Goal: Task Accomplishment & Management: Manage account settings

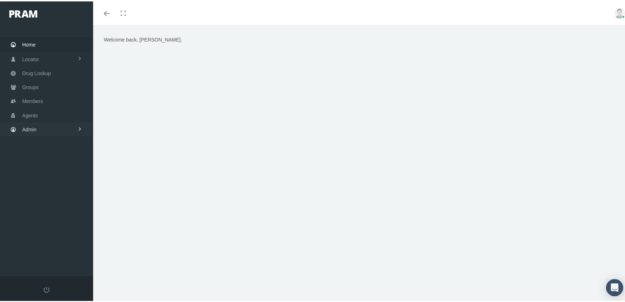
click at [20, 122] on link "Admin" at bounding box center [46, 128] width 93 height 14
click at [35, 178] on span "Group Billing" at bounding box center [43, 184] width 29 height 12
click at [71, 194] on span "Billing Activity By Group" at bounding box center [54, 198] width 53 height 12
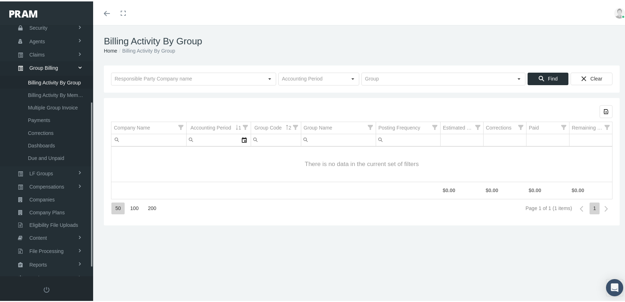
scroll to position [130, 0]
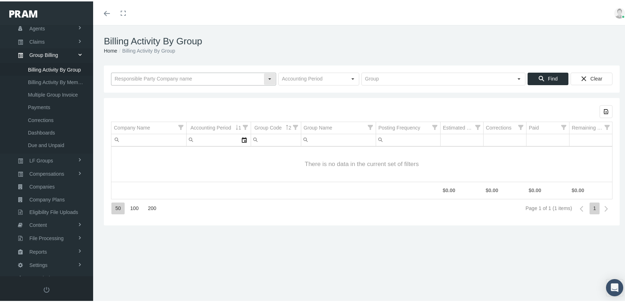
click at [182, 76] on input "text" at bounding box center [187, 78] width 152 height 12
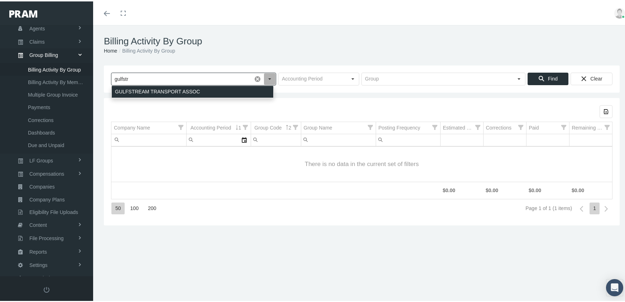
click at [188, 88] on div "GULFSTREAM TRANSPORT ASSOC" at bounding box center [192, 91] width 161 height 12
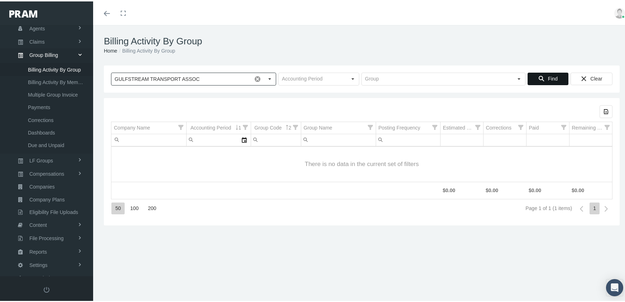
type input "GULFSTREAM TRANSPORT ASSOC"
click at [538, 77] on icon "Find" at bounding box center [541, 77] width 6 height 6
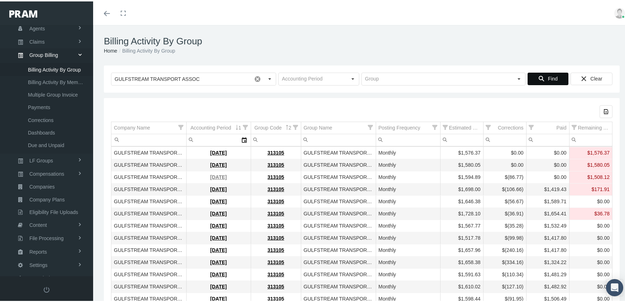
click at [213, 175] on link "July 2025" at bounding box center [218, 176] width 16 height 6
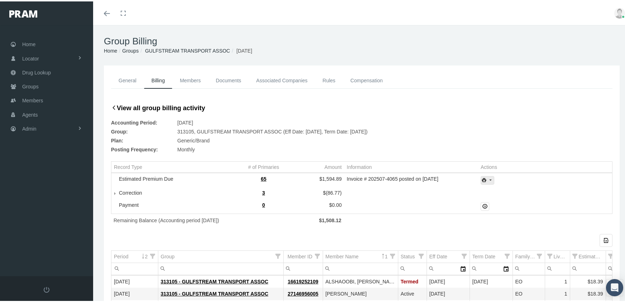
click at [489, 179] on icon "print" at bounding box center [490, 179] width 6 height 6
click at [513, 203] on div "Invoice Details" at bounding box center [507, 203] width 56 height 12
click at [431, 5] on div "Toggle menubar Toggle fullscreen Profile Logout" at bounding box center [361, 12] width 526 height 24
click at [26, 121] on span "Admin" at bounding box center [29, 128] width 14 height 14
click at [40, 178] on span "Group Billing" at bounding box center [43, 183] width 29 height 12
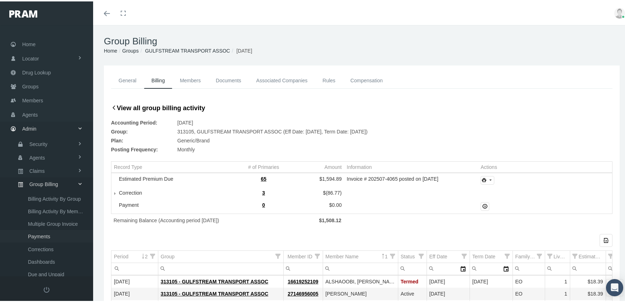
click at [44, 229] on span "Payments" at bounding box center [39, 235] width 22 height 12
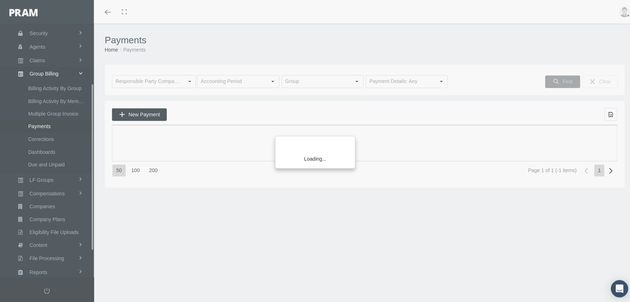
scroll to position [130, 0]
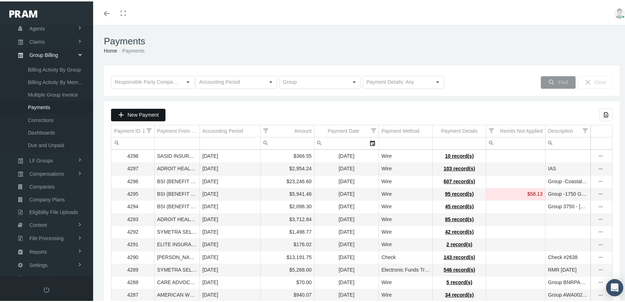
click at [144, 116] on span "New Payment" at bounding box center [142, 114] width 31 height 6
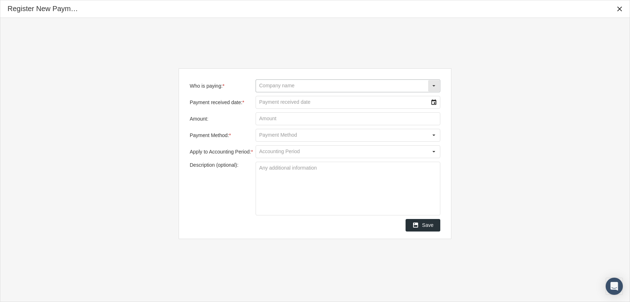
click at [283, 87] on input "Who is paying: *" at bounding box center [342, 86] width 172 height 12
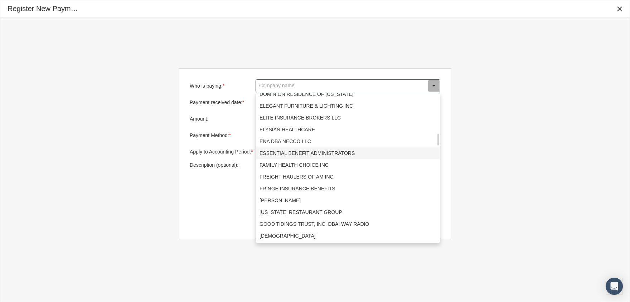
scroll to position [537, 0]
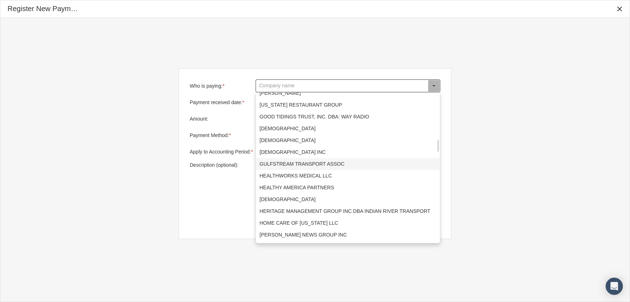
click at [289, 161] on div "GULFSTREAM TRANSPORT ASSOC" at bounding box center [347, 164] width 183 height 12
type input "GULFSTREAM TRANSPORT ASSOC"
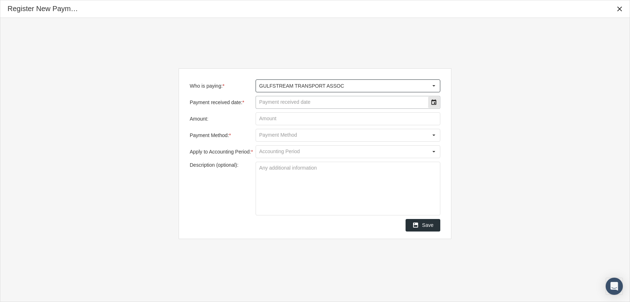
click at [430, 102] on div "Select" at bounding box center [433, 102] width 11 height 11
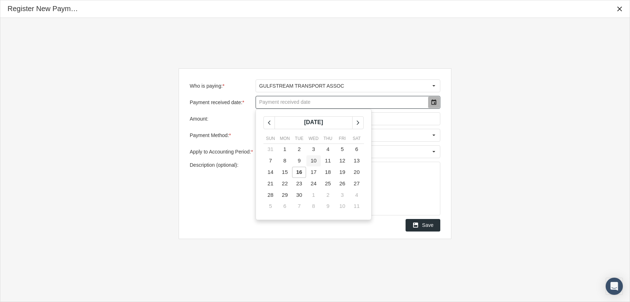
click at [315, 158] on span "10" at bounding box center [314, 161] width 6 height 6
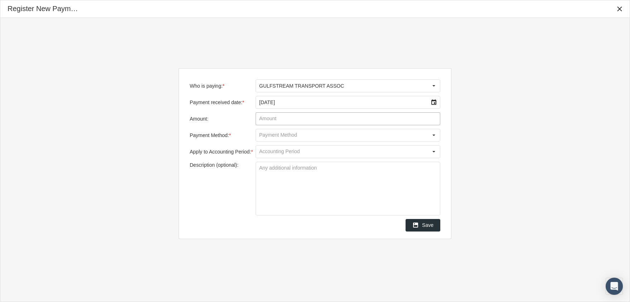
click at [298, 122] on input "Amount:" at bounding box center [348, 119] width 184 height 12
type input "$ 1,342.61"
click at [432, 133] on div "Select" at bounding box center [433, 135] width 11 height 11
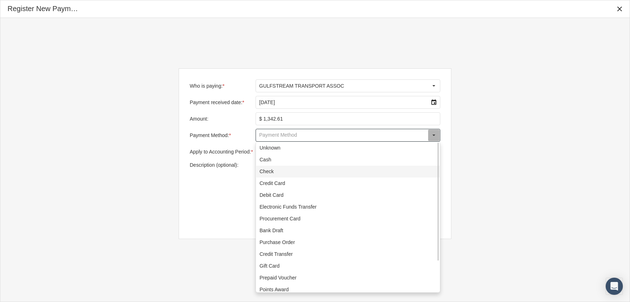
click at [283, 170] on div "Check" at bounding box center [347, 172] width 183 height 12
type input "Check"
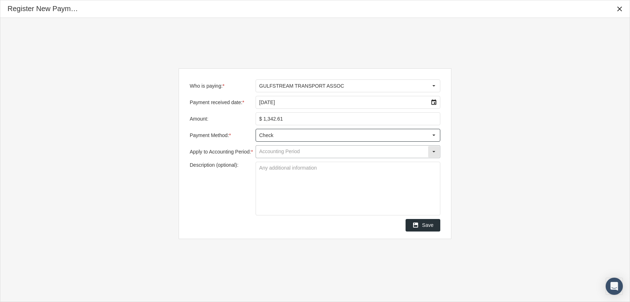
click at [283, 150] on input "Apply to Accounting Period: *" at bounding box center [342, 152] width 172 height 12
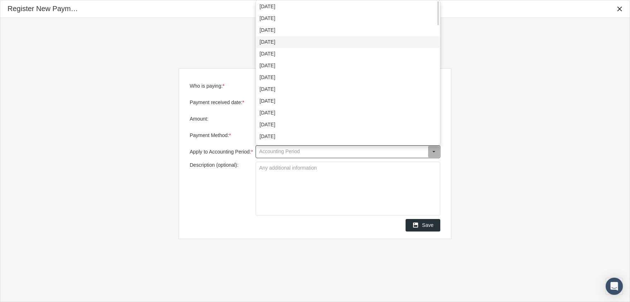
click at [276, 40] on div "July 2025" at bounding box center [347, 42] width 183 height 12
type input "July 2025"
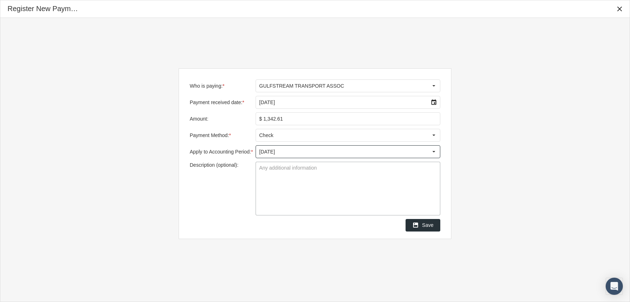
click at [294, 174] on textarea "Description (optional):" at bounding box center [348, 188] width 184 height 53
type textarea "Check #1257"
click at [428, 224] on span "Save" at bounding box center [427, 225] width 11 height 6
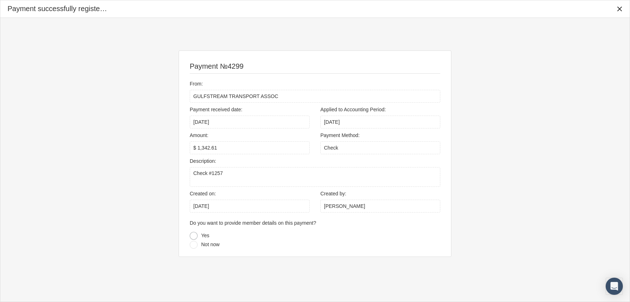
click at [196, 235] on div at bounding box center [194, 236] width 8 height 8
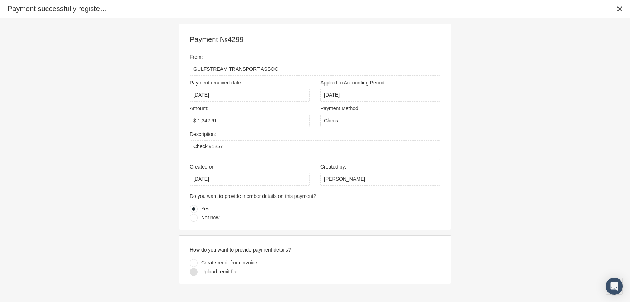
click at [194, 271] on div at bounding box center [194, 272] width 8 height 8
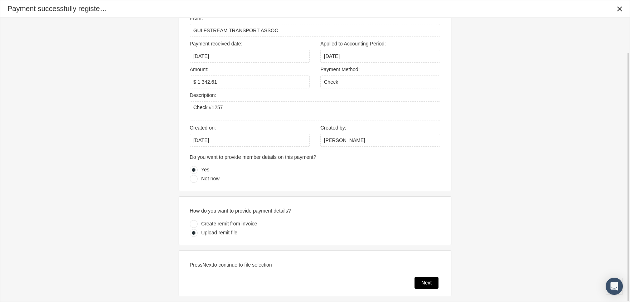
click at [423, 280] on span "Next" at bounding box center [426, 283] width 10 height 6
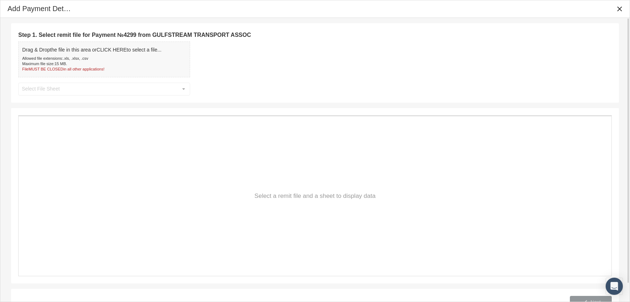
click at [107, 59] on div "Allowed file extensions: .xls, .xlsx, .csv" at bounding box center [91, 58] width 139 height 5
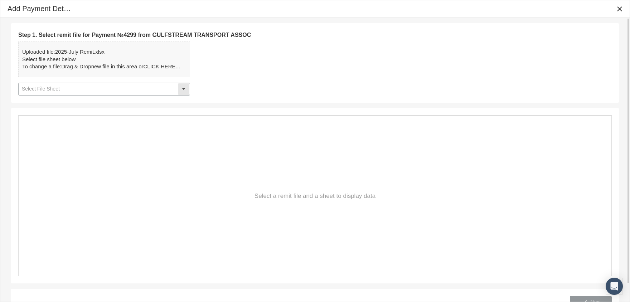
click at [184, 86] on div "Select" at bounding box center [183, 88] width 11 height 11
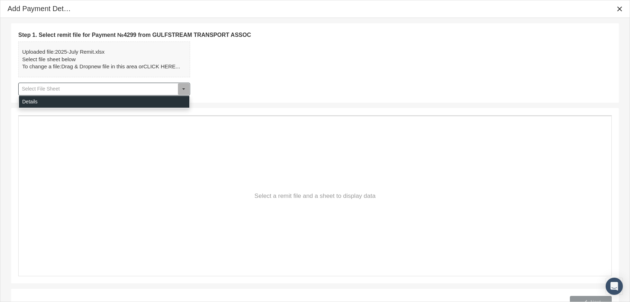
click at [28, 101] on div "Details" at bounding box center [104, 102] width 170 height 12
type input "Details"
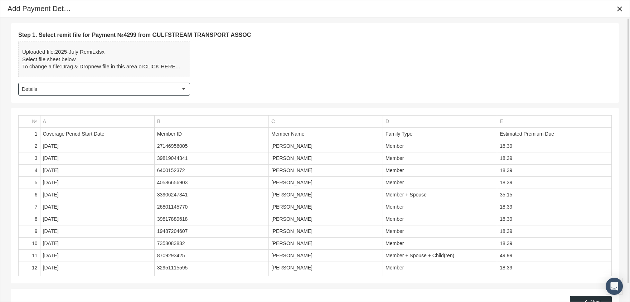
scroll to position [20, 0]
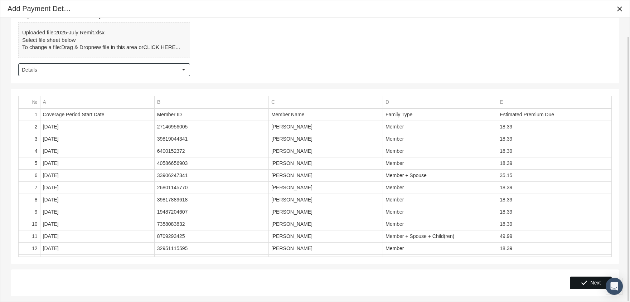
click at [598, 279] on div "Next" at bounding box center [590, 283] width 41 height 12
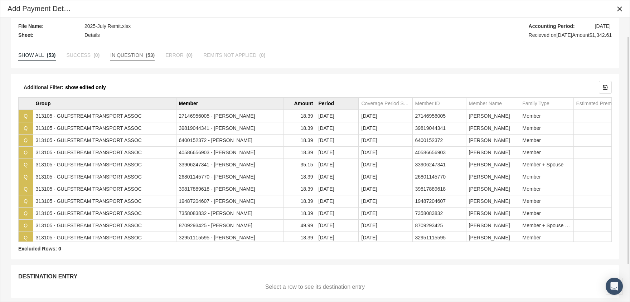
click at [130, 54] on span "IN QUESTION" at bounding box center [126, 55] width 33 height 6
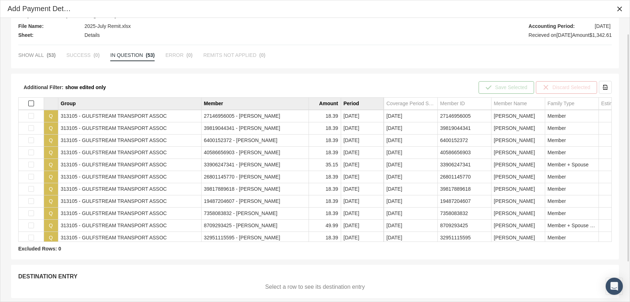
click at [30, 102] on span "Select all" at bounding box center [31, 104] width 6 height 6
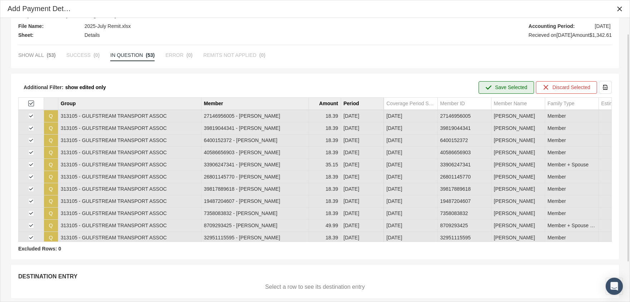
click at [511, 85] on span "Save Selected" at bounding box center [511, 88] width 32 height 6
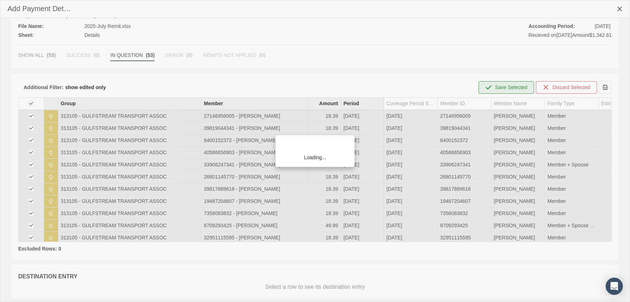
scroll to position [0, 0]
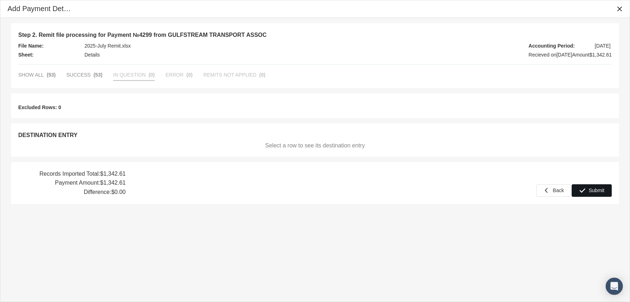
click at [598, 191] on span "Submit" at bounding box center [597, 191] width 16 height 6
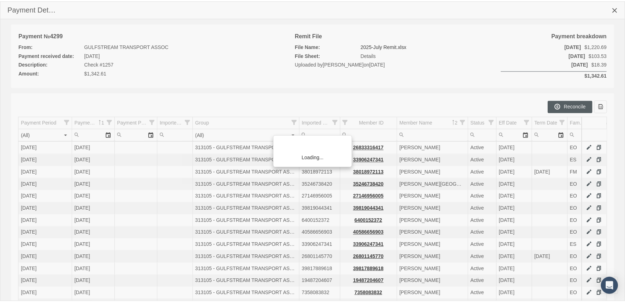
scroll to position [130, 0]
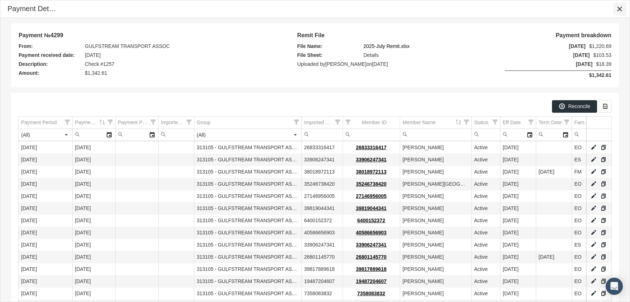
click at [618, 11] on icon "Close" at bounding box center [620, 9] width 6 height 6
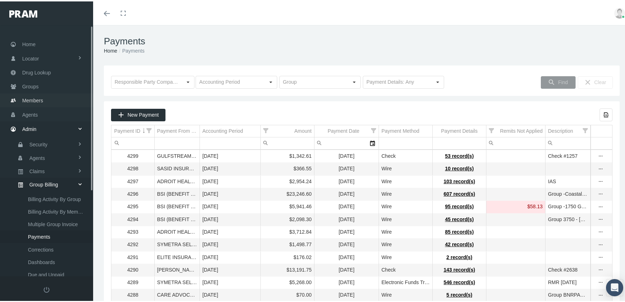
click at [37, 96] on span "Members" at bounding box center [32, 99] width 21 height 14
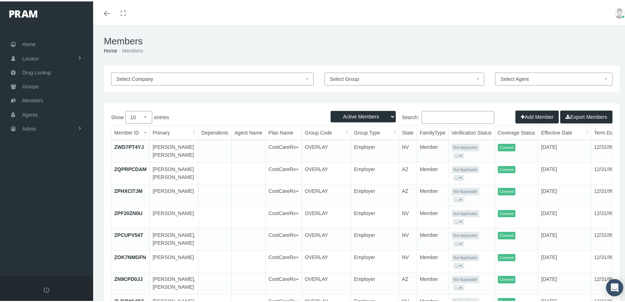
click at [355, 116] on select "Active Members Terminated Members Active & Terminated" at bounding box center [362, 115] width 65 height 11
select select "3"
click at [330, 110] on select "Active Members Terminated Members Active & Terminated" at bounding box center [362, 115] width 65 height 11
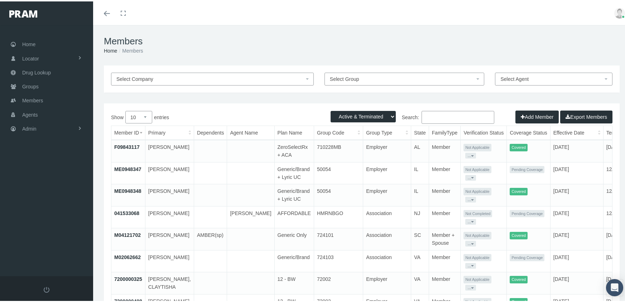
click at [435, 115] on input "Search:" at bounding box center [457, 116] width 73 height 13
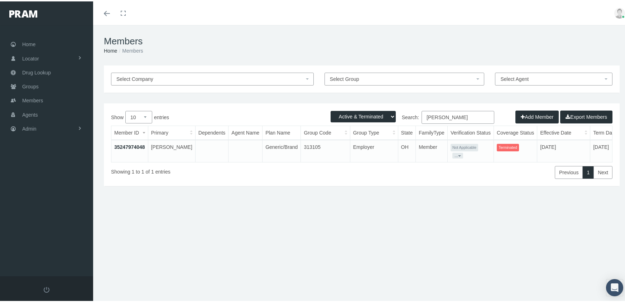
scroll to position [0, 18]
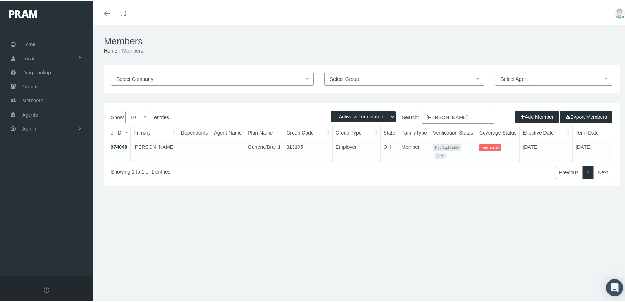
type input "brefo, alex"
click at [122, 144] on link "35247974048" at bounding box center [112, 146] width 31 height 6
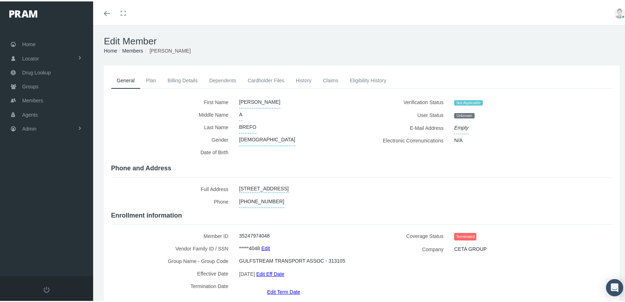
click at [356, 79] on link "Eligibility History" at bounding box center [368, 79] width 48 height 16
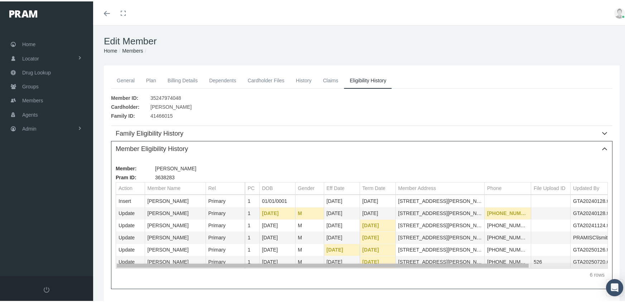
drag, startPoint x: 450, startPoint y: 266, endPoint x: 349, endPoint y: 295, distance: 105.1
click at [349, 295] on body "Toggle Fullscreen Toggle navigation Toggle menubar Toggle fullscreen Profile Lo…" at bounding box center [315, 151] width 630 height 302
click at [325, 76] on link "Claims" at bounding box center [330, 79] width 27 height 16
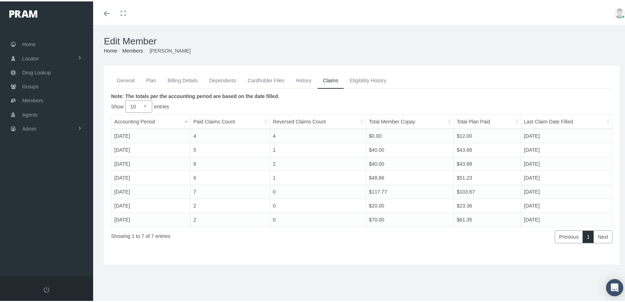
click at [124, 75] on link "General" at bounding box center [125, 79] width 29 height 16
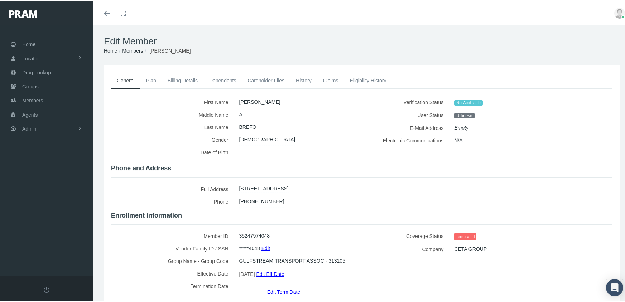
click at [282, 285] on link "Edit Term Date" at bounding box center [283, 290] width 33 height 10
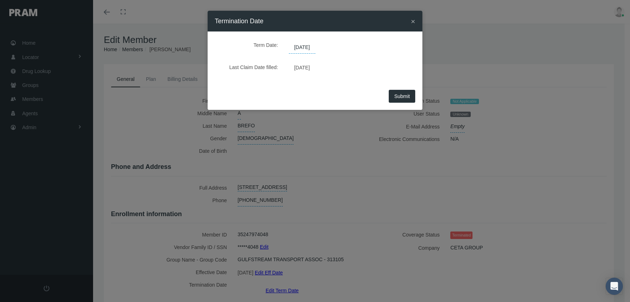
click at [313, 47] on span "[DATE]" at bounding box center [302, 48] width 26 height 12
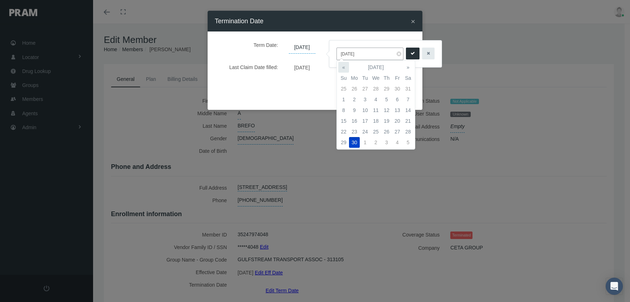
click at [344, 65] on th "«" at bounding box center [343, 67] width 11 height 11
click at [409, 132] on td "31" at bounding box center [408, 131] width 11 height 11
type input "[DATE]"
click at [411, 55] on button "submit" at bounding box center [413, 54] width 14 height 12
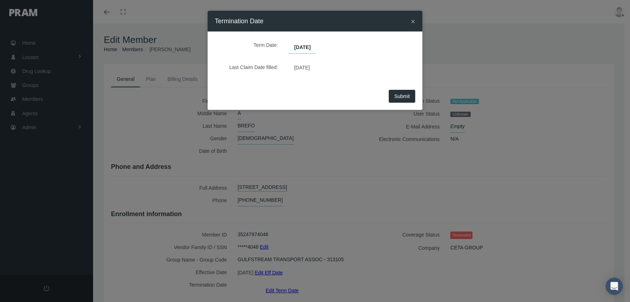
click at [400, 97] on span "Submit" at bounding box center [402, 96] width 16 height 6
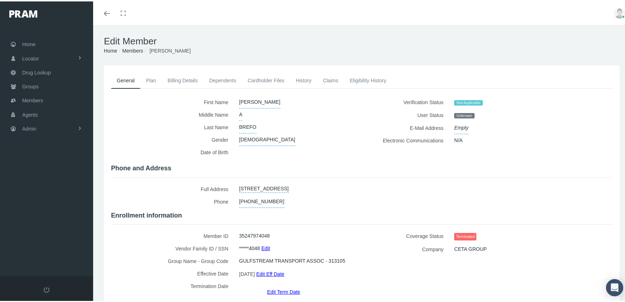
click at [135, 50] on link "Members" at bounding box center [132, 50] width 21 height 6
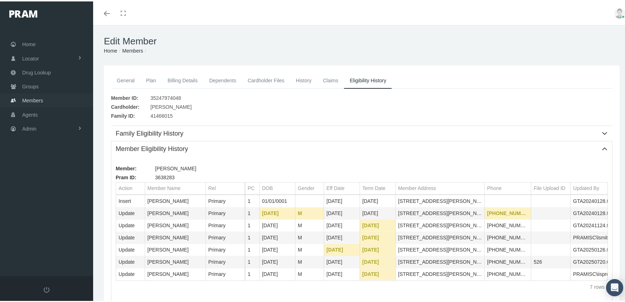
click at [30, 96] on span "Members" at bounding box center [32, 99] width 21 height 14
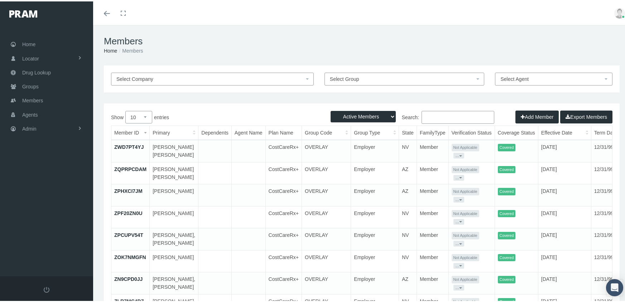
click at [361, 117] on select "Active Members Terminated Members Active & Terminated" at bounding box center [362, 115] width 65 height 11
select select "3"
click at [330, 110] on select "Active Members Terminated Members Active & Terminated" at bounding box center [362, 115] width 65 height 11
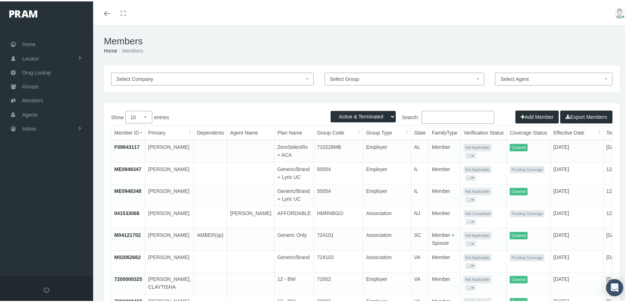
click at [440, 118] on input "Search:" at bounding box center [457, 116] width 73 height 13
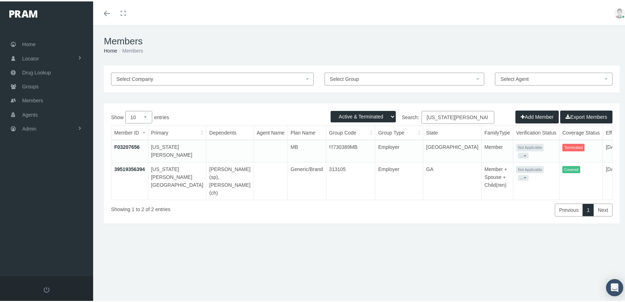
type input "washington, jermaine"
click at [133, 167] on link "39519356394" at bounding box center [129, 168] width 31 height 6
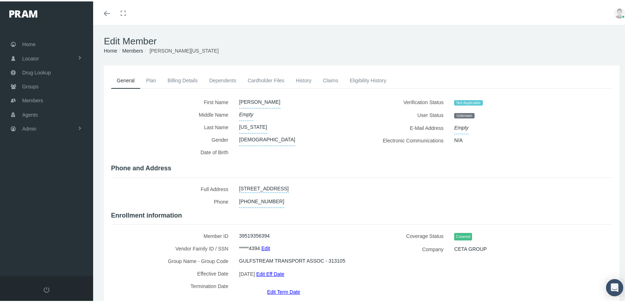
click at [333, 81] on link "Claims" at bounding box center [330, 79] width 27 height 16
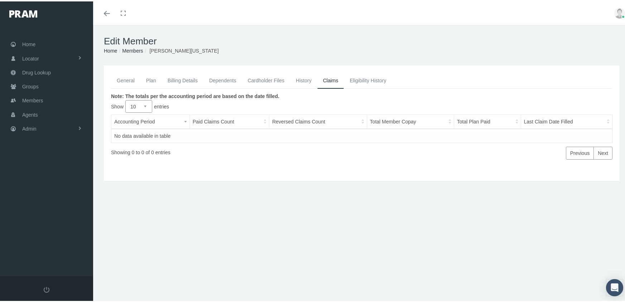
click at [124, 77] on link "General" at bounding box center [125, 79] width 29 height 16
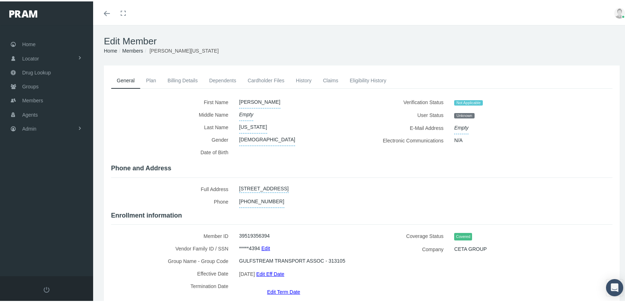
click at [281, 285] on link "Edit Term Date" at bounding box center [283, 290] width 33 height 10
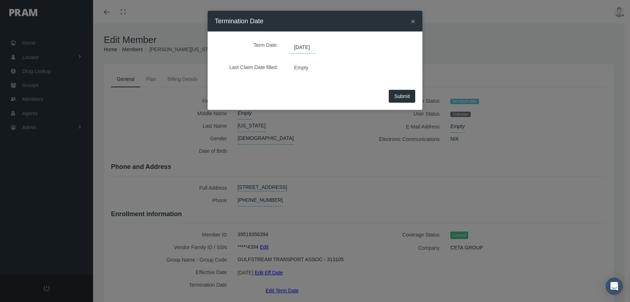
click at [313, 47] on span "[DATE]" at bounding box center [302, 48] width 26 height 12
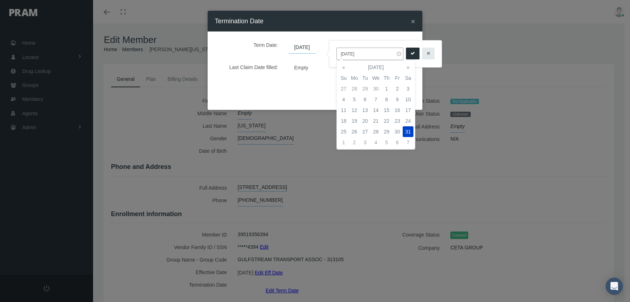
drag, startPoint x: 371, startPoint y: 53, endPoint x: 337, endPoint y: 49, distance: 34.5
click at [337, 49] on input "[DATE]" at bounding box center [370, 54] width 67 height 13
type input "05/31/2025"
click at [411, 51] on icon "submit" at bounding box center [413, 53] width 4 height 7
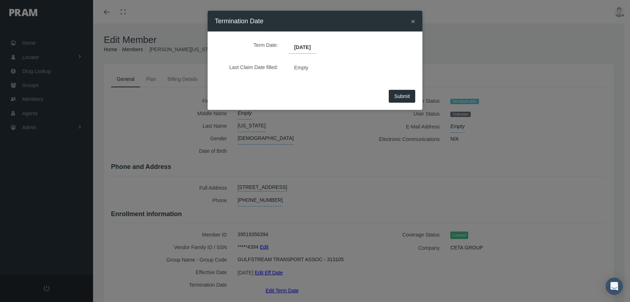
click at [410, 93] on span "Submit" at bounding box center [402, 96] width 16 height 6
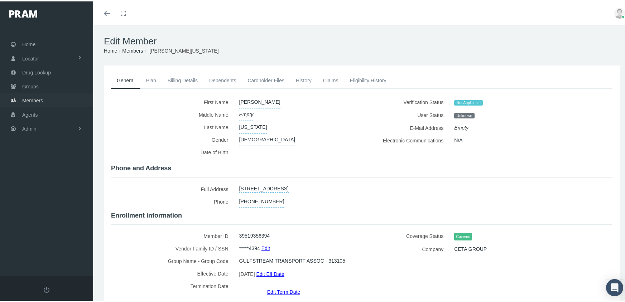
click at [21, 96] on link "Members" at bounding box center [46, 99] width 93 height 14
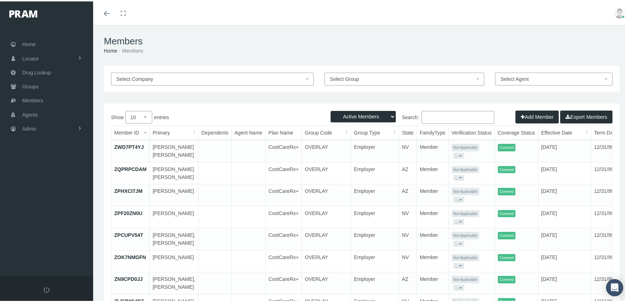
click at [360, 117] on select "Active Members Terminated Members Active & Terminated" at bounding box center [362, 115] width 65 height 11
select select "3"
click at [330, 110] on select "Active Members Terminated Members Active & Terminated" at bounding box center [362, 115] width 65 height 11
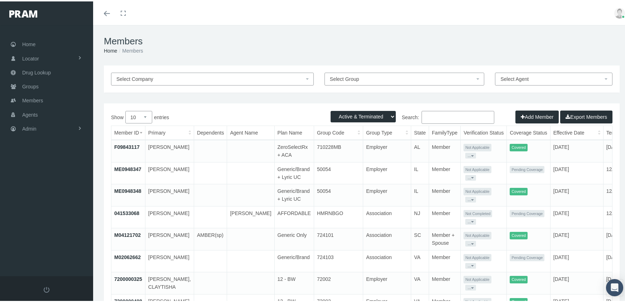
click at [439, 118] on input "Search:" at bounding box center [457, 116] width 73 height 13
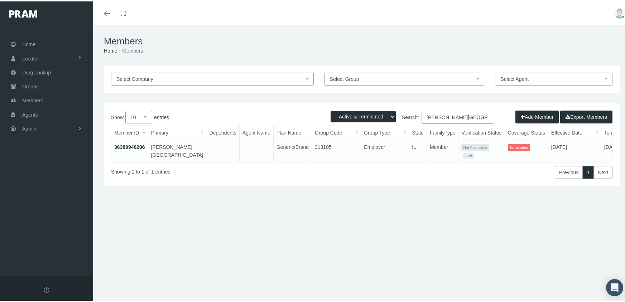
type input "patterson, alexandria"
click at [42, 94] on span "Members" at bounding box center [32, 99] width 21 height 14
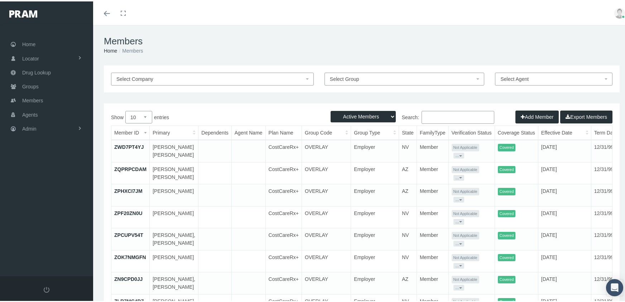
click at [348, 114] on select "Active Members Terminated Members Active & Terminated" at bounding box center [362, 115] width 65 height 11
select select "3"
click at [330, 110] on select "Active Members Terminated Members Active & Terminated" at bounding box center [362, 115] width 65 height 11
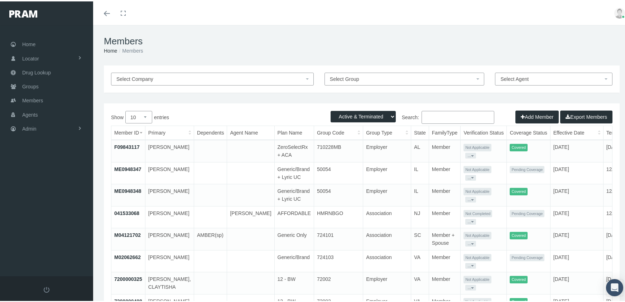
click at [439, 122] on input "Search:" at bounding box center [457, 116] width 73 height 13
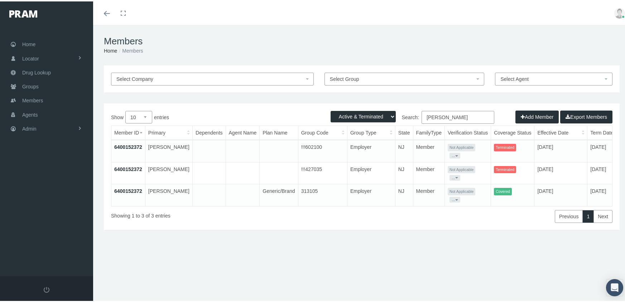
type input "berkman, leslie"
click at [137, 189] on link "6400152372" at bounding box center [128, 190] width 28 height 6
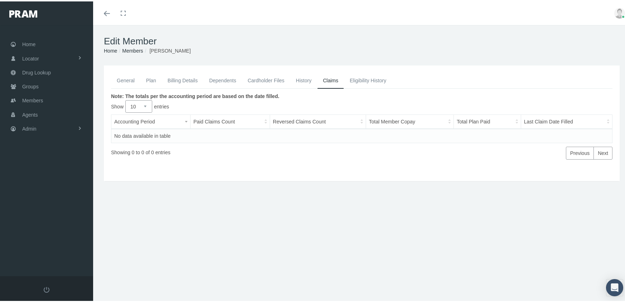
click at [184, 75] on link "Billing Details" at bounding box center [183, 79] width 42 height 16
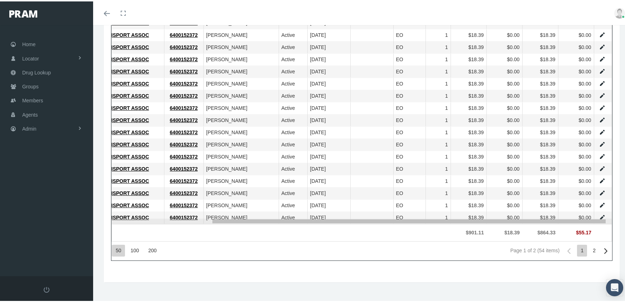
drag, startPoint x: 502, startPoint y: 221, endPoint x: 609, endPoint y: 231, distance: 107.5
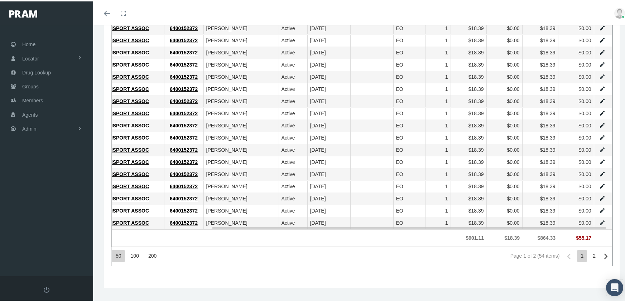
scroll to position [573, 0]
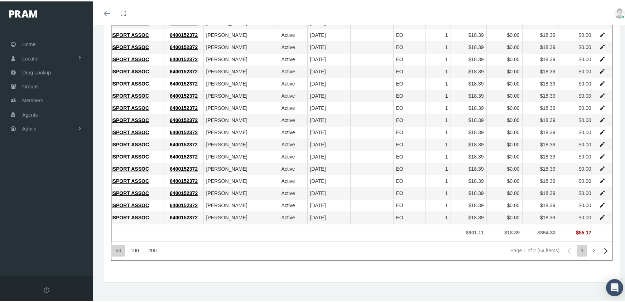
click at [590, 252] on div "2" at bounding box center [594, 249] width 10 height 12
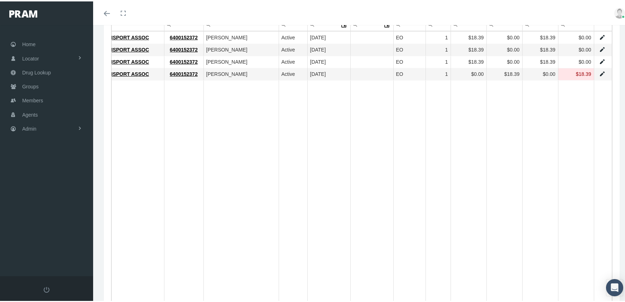
scroll to position [143, 0]
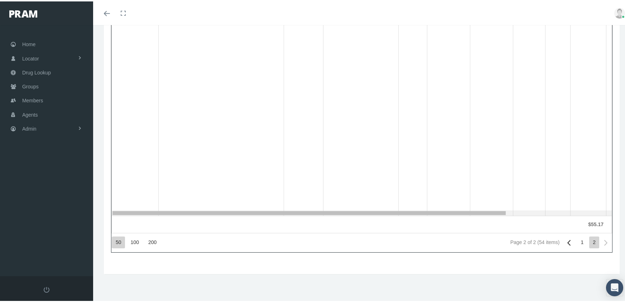
drag, startPoint x: 482, startPoint y: 212, endPoint x: 180, endPoint y: 190, distance: 303.4
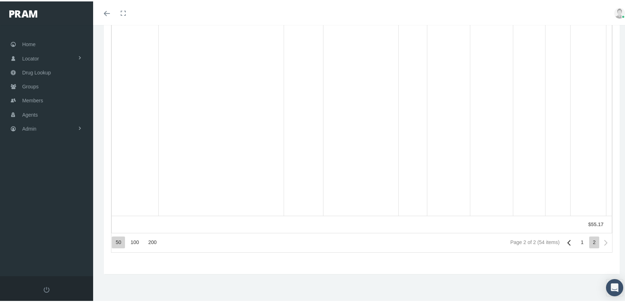
click at [577, 240] on div "1" at bounding box center [582, 241] width 10 height 12
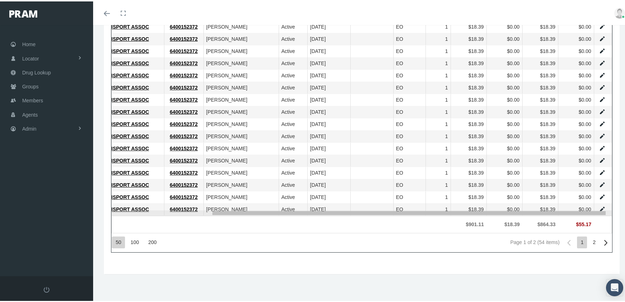
drag, startPoint x: 471, startPoint y: 212, endPoint x: 587, endPoint y: 212, distance: 116.0
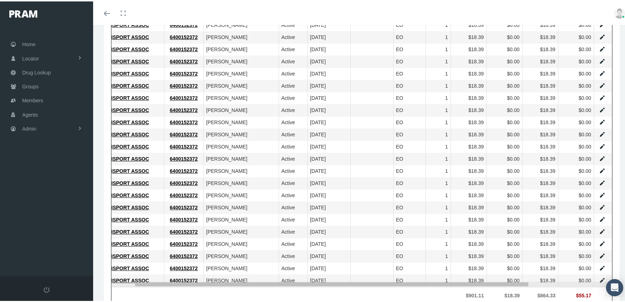
scroll to position [0, 0]
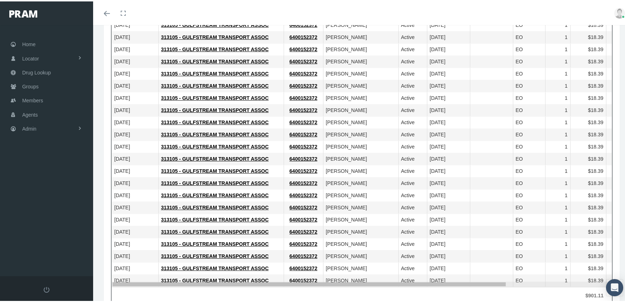
drag, startPoint x: 488, startPoint y: 283, endPoint x: 345, endPoint y: 277, distance: 143.0
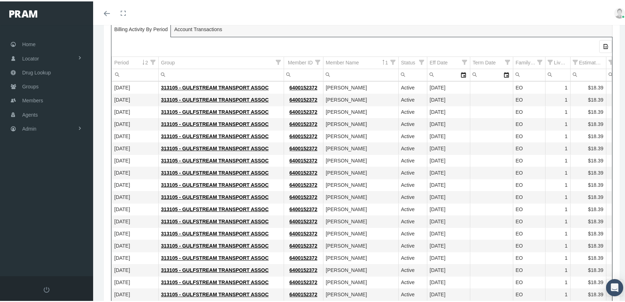
scroll to position [107, 0]
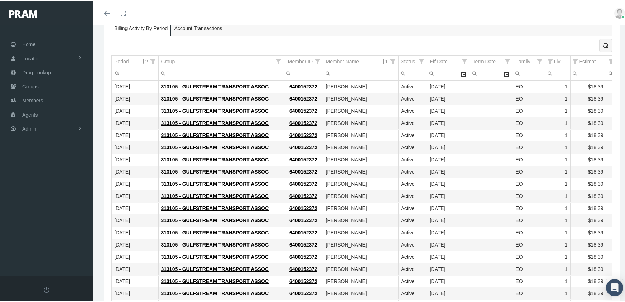
click at [602, 43] on icon "Export all data to Excel" at bounding box center [605, 44] width 6 height 6
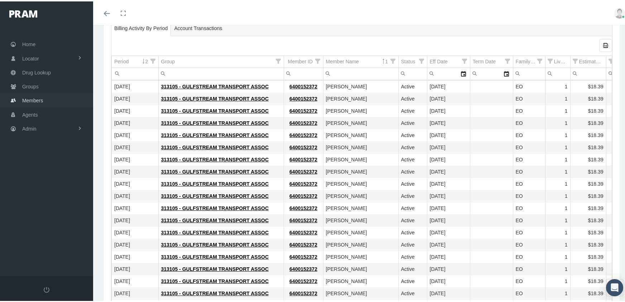
click at [27, 93] on span "Members" at bounding box center [32, 99] width 21 height 14
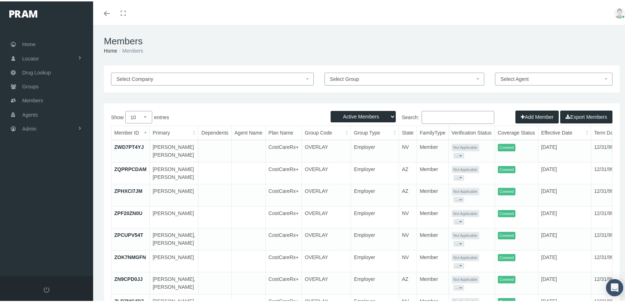
click at [353, 116] on select "Active Members Terminated Members Active & Terminated" at bounding box center [362, 115] width 65 height 11
select select "3"
click at [330, 110] on select "Active Members Terminated Members Active & Terminated" at bounding box center [362, 115] width 65 height 11
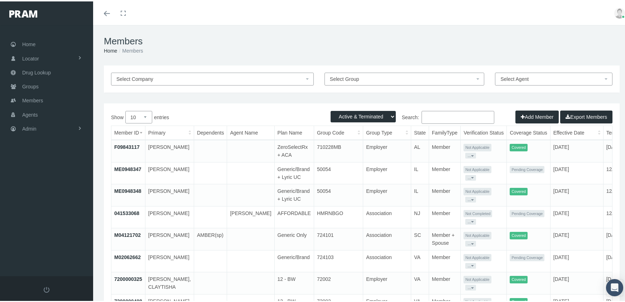
click at [441, 115] on input "Search:" at bounding box center [457, 116] width 73 height 13
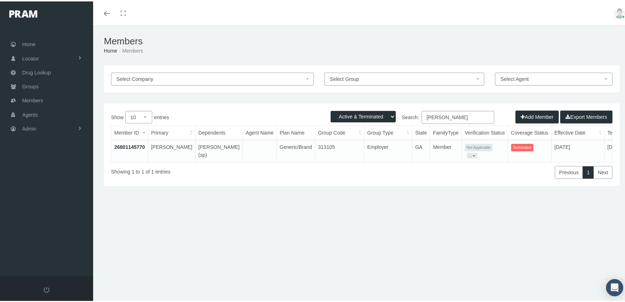
type input "buice, perry"
click at [128, 146] on link "26801145770" at bounding box center [129, 146] width 31 height 6
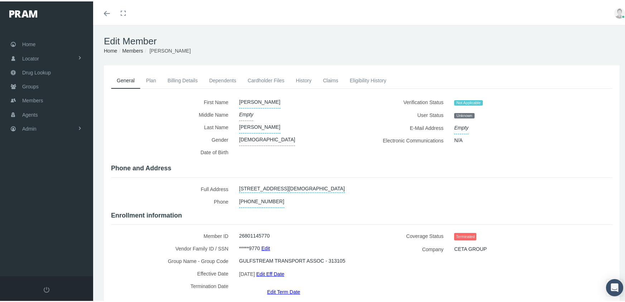
click at [185, 76] on link "Billing Details" at bounding box center [183, 79] width 42 height 16
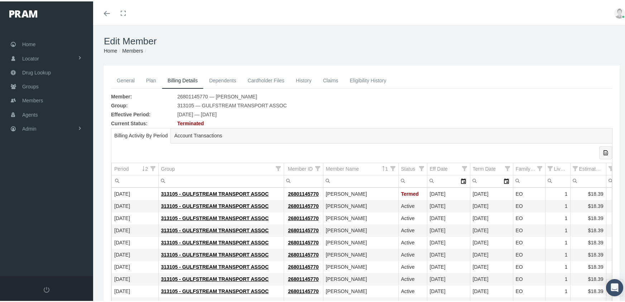
click at [601, 148] on div "Export all data to Excel" at bounding box center [605, 151] width 12 height 12
drag, startPoint x: 429, startPoint y: 33, endPoint x: 309, endPoint y: 51, distance: 120.9
click at [429, 33] on div "Edit Member Home Groups Members" at bounding box center [361, 44] width 537 height 40
click at [39, 95] on span "Members" at bounding box center [32, 99] width 21 height 14
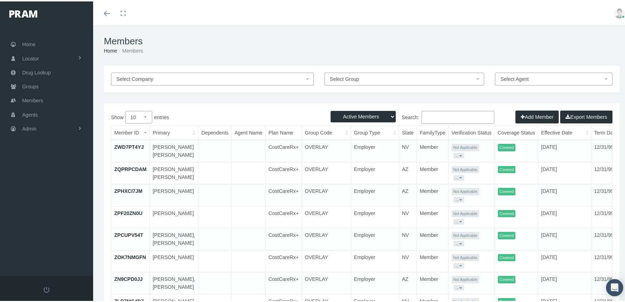
click at [358, 116] on select "Active Members Terminated Members Active & Terminated" at bounding box center [362, 115] width 65 height 11
select select "3"
click at [330, 110] on select "Active Members Terminated Members Active & Terminated" at bounding box center [362, 115] width 65 height 11
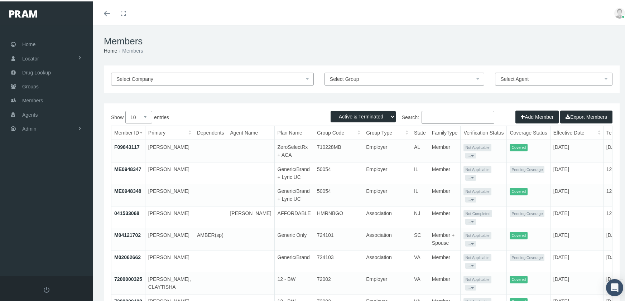
click at [440, 115] on input "Search:" at bounding box center [457, 116] width 73 height 13
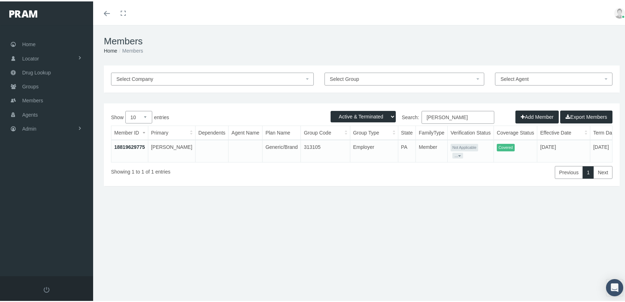
type input "fernald, michael"
click at [135, 144] on link "18819629775" at bounding box center [129, 146] width 31 height 6
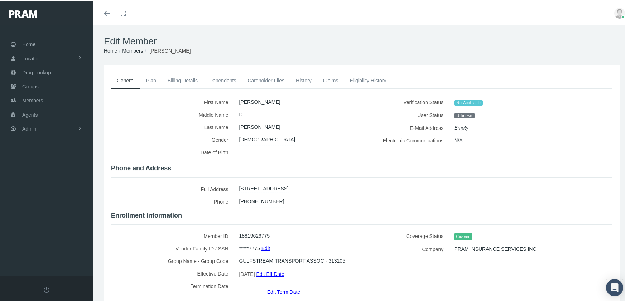
click at [184, 79] on link "Billing Details" at bounding box center [183, 79] width 42 height 16
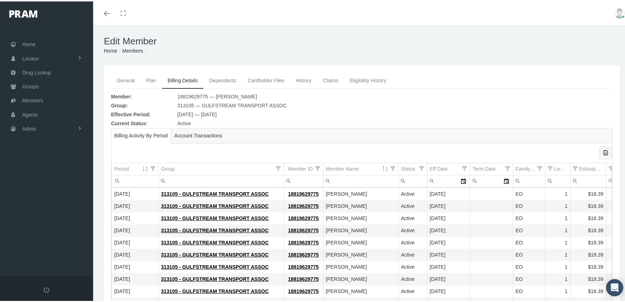
click at [602, 154] on icon "Export all data to Excel" at bounding box center [605, 151] width 6 height 6
click at [33, 93] on span "Members" at bounding box center [32, 99] width 21 height 14
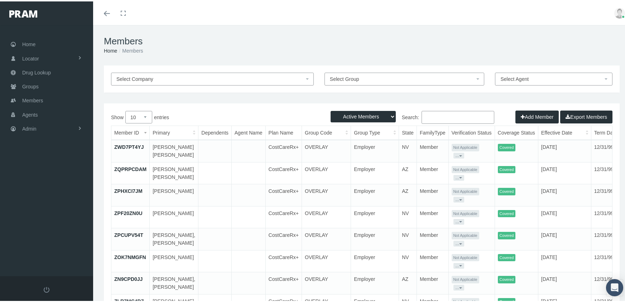
click at [340, 113] on select "Active Members Terminated Members Active & Terminated" at bounding box center [362, 115] width 65 height 11
select select "3"
click at [330, 110] on select "Active Members Terminated Members Active & Terminated" at bounding box center [362, 115] width 65 height 11
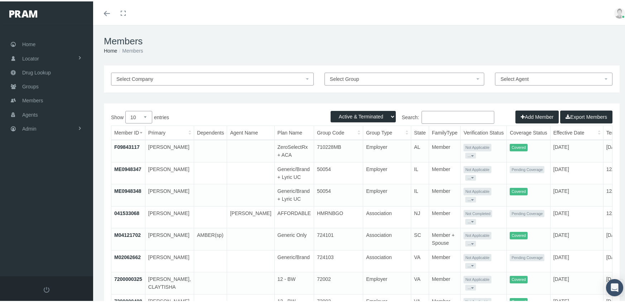
drag, startPoint x: 456, startPoint y: 120, endPoint x: 463, endPoint y: 117, distance: 6.9
click at [463, 117] on input "Search:" at bounding box center [457, 116] width 73 height 13
type input "a"
type input "g"
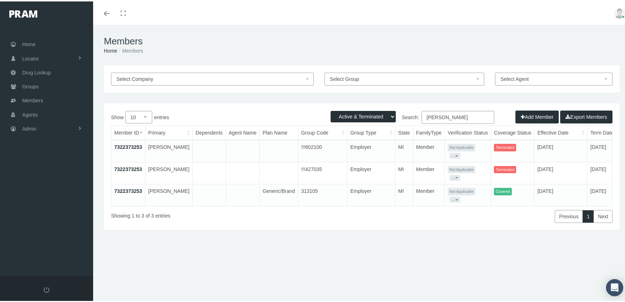
type input "[PERSON_NAME]"
click at [124, 187] on link "7322373253" at bounding box center [128, 190] width 28 height 6
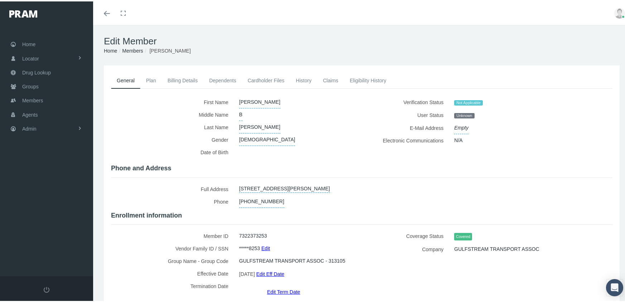
click at [189, 79] on link "Billing Details" at bounding box center [183, 79] width 42 height 16
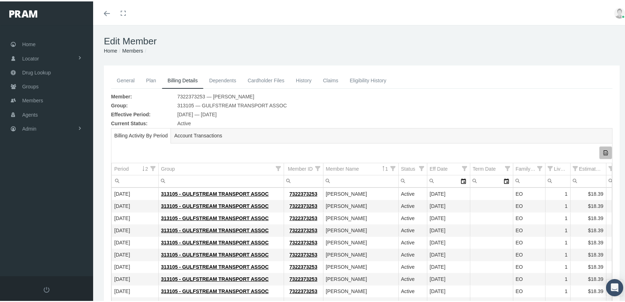
click at [602, 152] on icon "Export all data to Excel" at bounding box center [605, 151] width 6 height 6
click at [31, 97] on span "Members" at bounding box center [32, 99] width 21 height 14
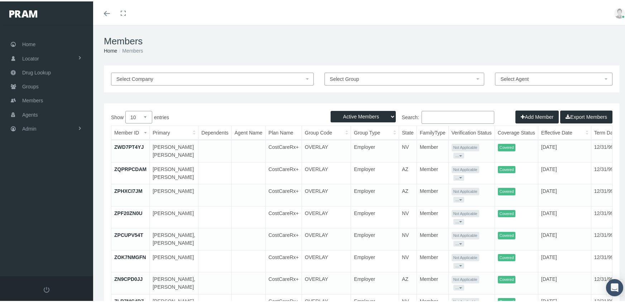
click at [349, 112] on select "Active Members Terminated Members Active & Terminated" at bounding box center [362, 115] width 65 height 11
select select "3"
click at [330, 110] on select "Active Members Terminated Members Active & Terminated" at bounding box center [362, 115] width 65 height 11
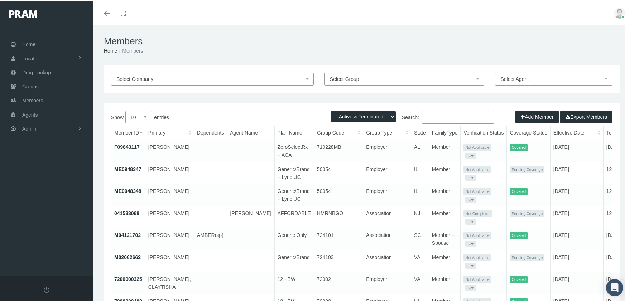
click at [436, 115] on input "Search:" at bounding box center [457, 116] width 73 height 13
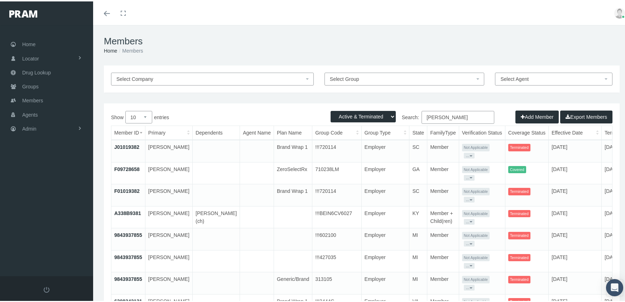
type input "[PERSON_NAME]"
click at [130, 275] on link "9843937855" at bounding box center [128, 278] width 28 height 6
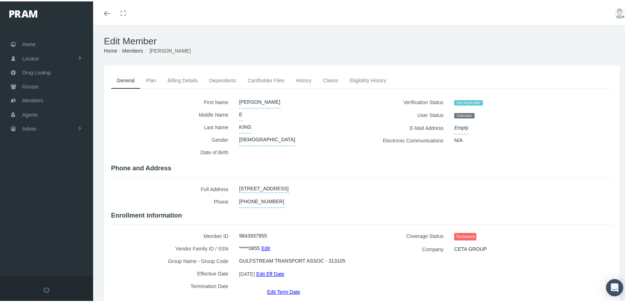
click at [182, 78] on link "Billing Details" at bounding box center [183, 79] width 42 height 16
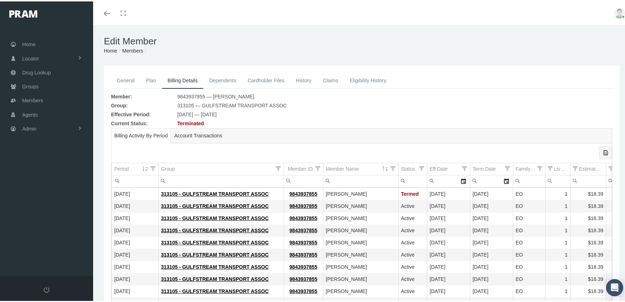
click at [602, 151] on icon "Export all data to Excel" at bounding box center [605, 151] width 6 height 6
click at [26, 95] on span "Members" at bounding box center [32, 99] width 21 height 14
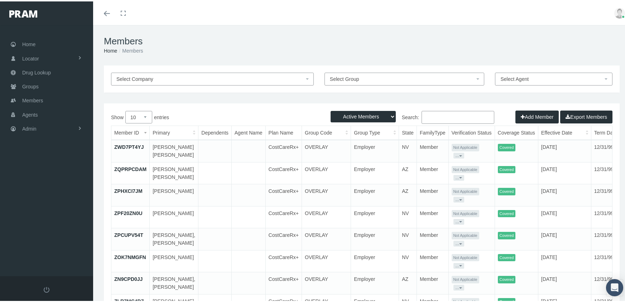
click at [352, 115] on select "Active Members Terminated Members Active & Terminated" at bounding box center [362, 115] width 65 height 11
select select "3"
click at [330, 110] on select "Active Members Terminated Members Active & Terminated" at bounding box center [362, 115] width 65 height 11
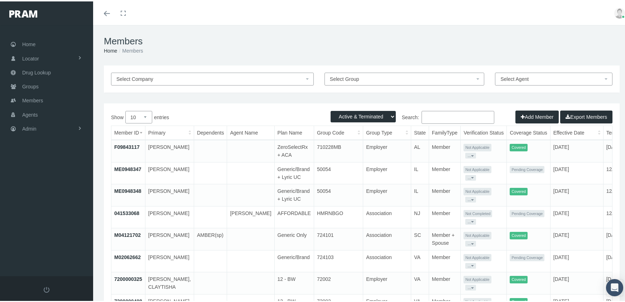
click at [439, 118] on input "Search:" at bounding box center [457, 116] width 73 height 13
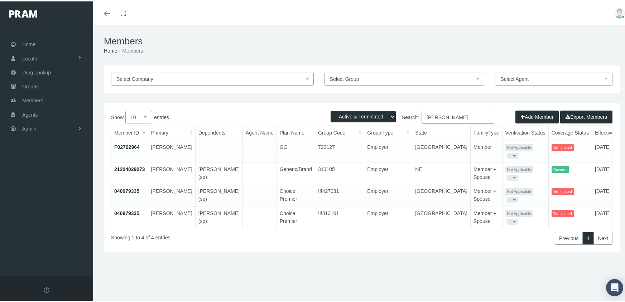
type input "may, james"
click at [137, 165] on link "21204029073" at bounding box center [129, 168] width 31 height 6
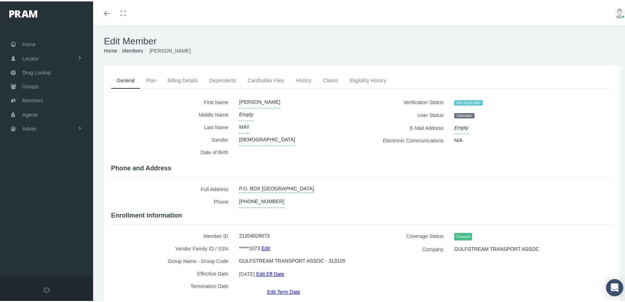
click at [365, 77] on link "Eligibility History" at bounding box center [368, 79] width 48 height 16
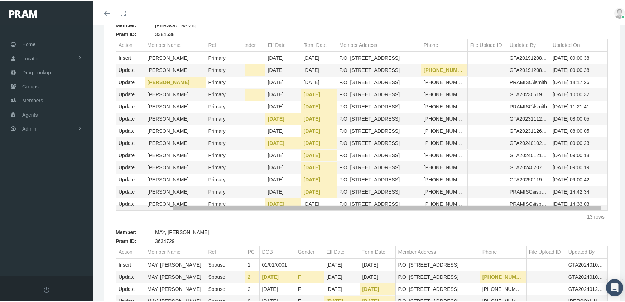
scroll to position [0, 64]
drag, startPoint x: 534, startPoint y: 205, endPoint x: 443, endPoint y: 185, distance: 92.3
click at [602, 159] on body "Toggle Fullscreen Toggle navigation Toggle menubar Toggle fullscreen Profile Lo…" at bounding box center [315, 8] width 630 height 302
drag, startPoint x: 571, startPoint y: 207, endPoint x: 587, endPoint y: 208, distance: 16.2
click at [587, 159] on body "Toggle Fullscreen Toggle navigation Toggle menubar Toggle fullscreen Profile Lo…" at bounding box center [315, 8] width 630 height 302
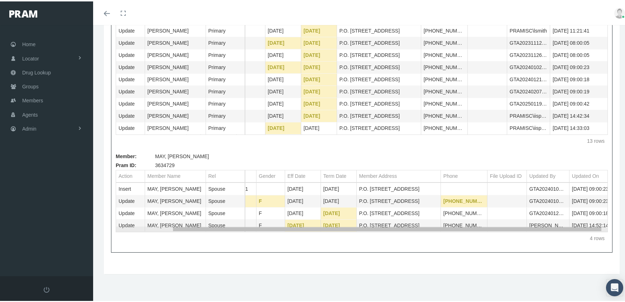
scroll to position [0, 63]
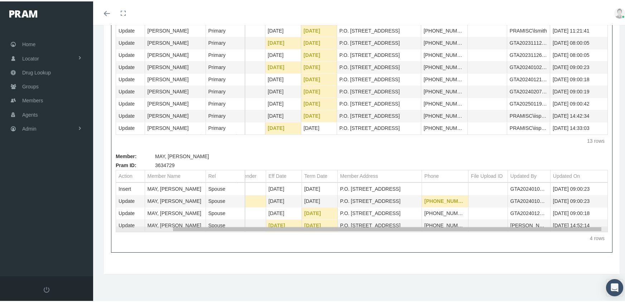
drag, startPoint x: 386, startPoint y: 229, endPoint x: 501, endPoint y: 248, distance: 115.8
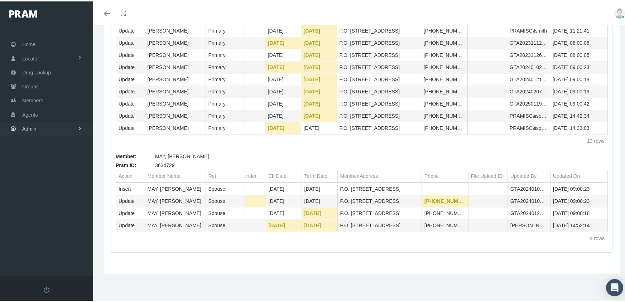
click at [33, 121] on span "Admin" at bounding box center [29, 128] width 14 height 14
click at [50, 178] on span "Group Billing" at bounding box center [43, 183] width 29 height 12
click at [50, 192] on span "Billing Activity By Group" at bounding box center [54, 198] width 53 height 12
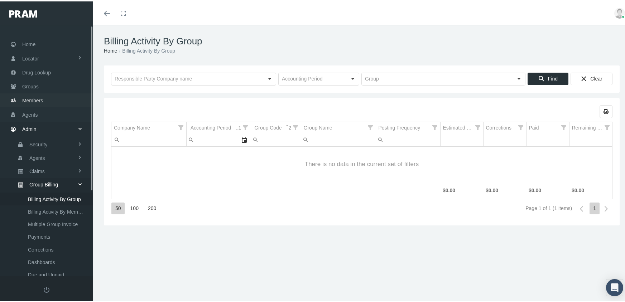
click at [33, 92] on span "Members" at bounding box center [32, 99] width 21 height 14
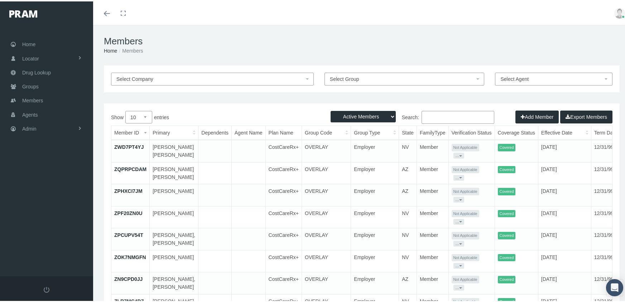
click at [450, 112] on input "Search:" at bounding box center [457, 116] width 73 height 13
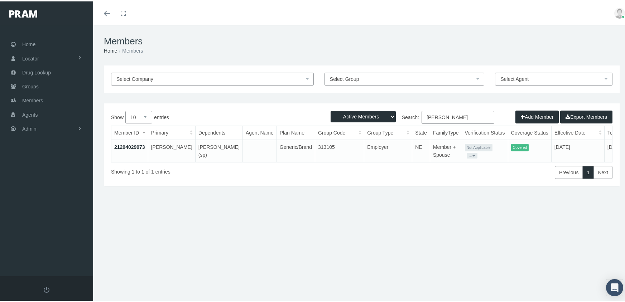
type input "may, james"
click at [136, 144] on link "21204029073" at bounding box center [129, 146] width 31 height 6
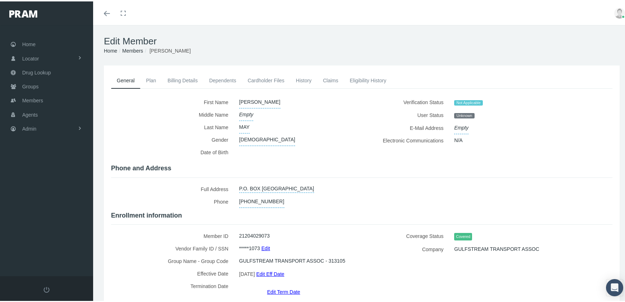
click at [183, 76] on link "Billing Details" at bounding box center [183, 79] width 42 height 16
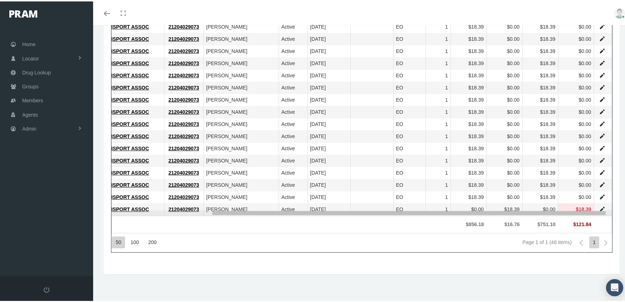
drag, startPoint x: 482, startPoint y: 213, endPoint x: 592, endPoint y: 226, distance: 110.7
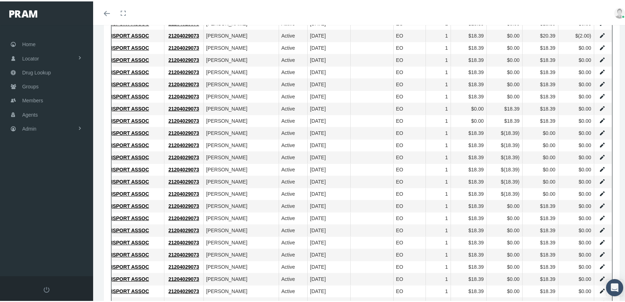
scroll to position [235, 0]
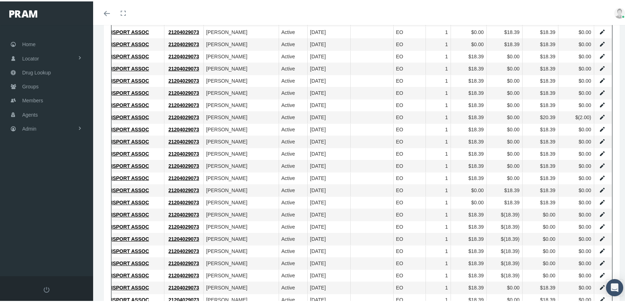
click at [599, 114] on link "Data grid" at bounding box center [602, 116] width 6 height 6
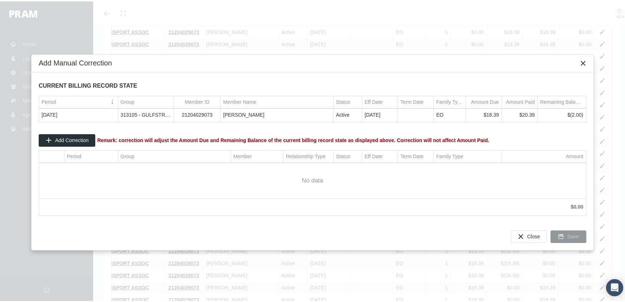
scroll to position [0, 125]
click at [63, 135] on div "Add Correction" at bounding box center [67, 139] width 56 height 12
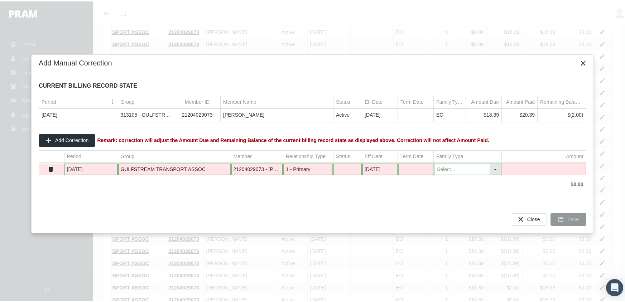
click at [497, 166] on div "Select" at bounding box center [494, 168] width 11 height 11
click at [449, 189] on div "EO" at bounding box center [467, 192] width 66 height 12
type input "EO"
click at [523, 168] on td "Data grid" at bounding box center [544, 168] width 84 height 12
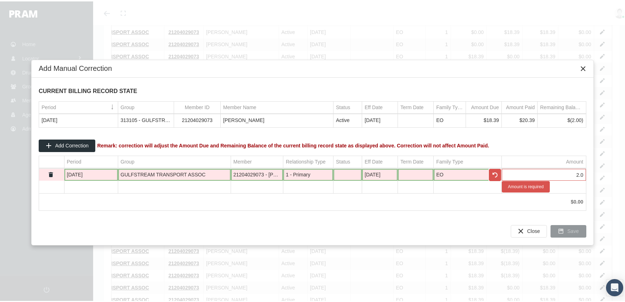
type input "2.00"
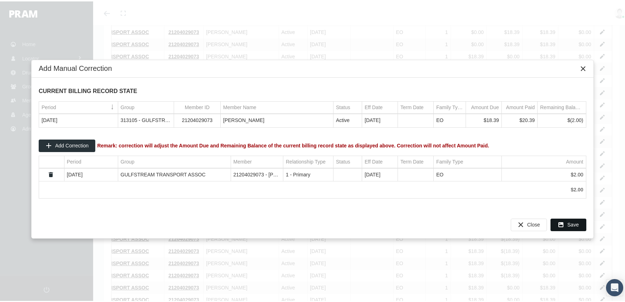
click at [571, 223] on span "Save" at bounding box center [572, 224] width 11 height 6
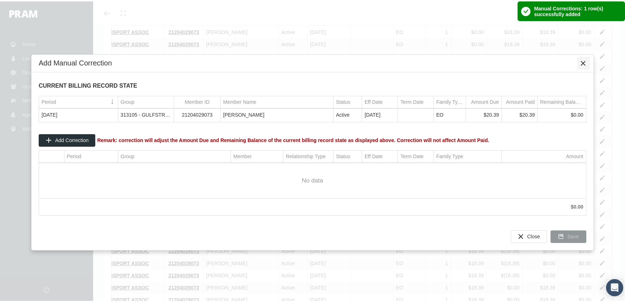
click at [583, 61] on icon "Close" at bounding box center [583, 62] width 6 height 6
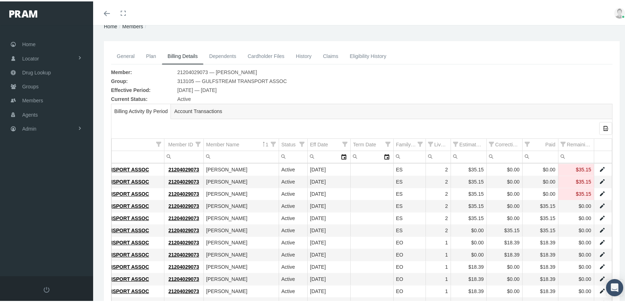
scroll to position [0, 0]
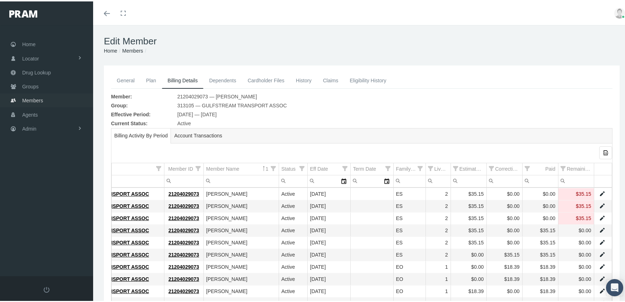
click at [33, 92] on span "Members" at bounding box center [32, 99] width 21 height 14
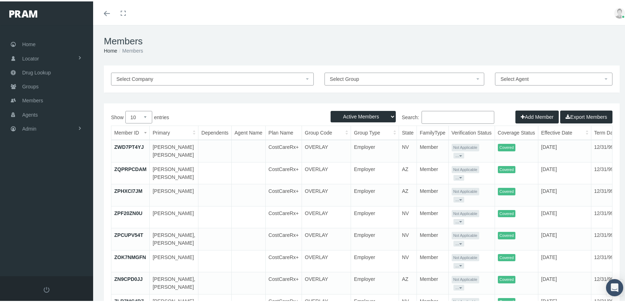
click at [368, 115] on select "Active Members Terminated Members Active & Terminated" at bounding box center [362, 115] width 65 height 11
select select "3"
click at [330, 110] on select "Active Members Terminated Members Active & Terminated" at bounding box center [362, 115] width 65 height 11
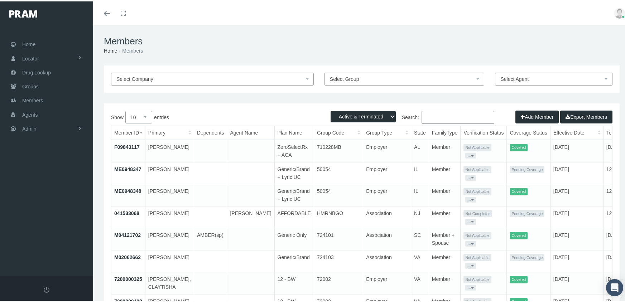
click at [457, 118] on input "Search:" at bounding box center [457, 116] width 73 height 13
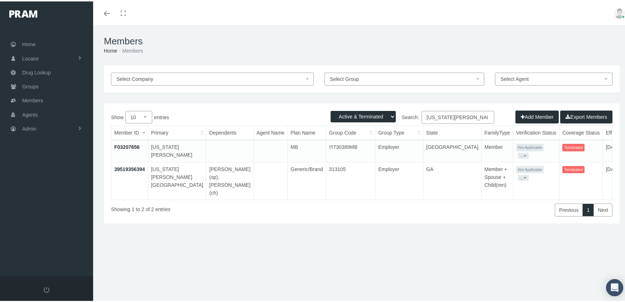
scroll to position [0, 18]
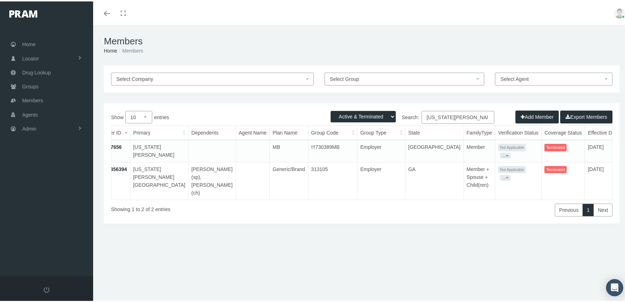
type input "washington, jermaine"
click at [117, 167] on link "39519356394" at bounding box center [111, 168] width 31 height 6
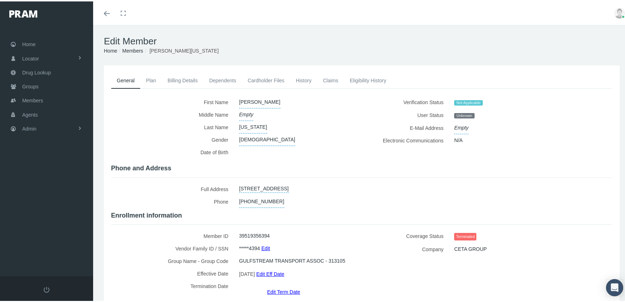
click at [277, 285] on link "Edit Term Date" at bounding box center [283, 290] width 33 height 10
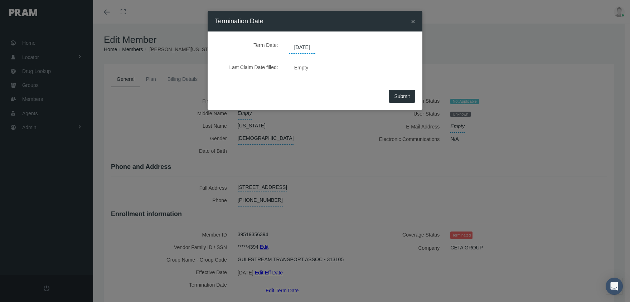
click at [298, 47] on span "[DATE]" at bounding box center [302, 48] width 26 height 12
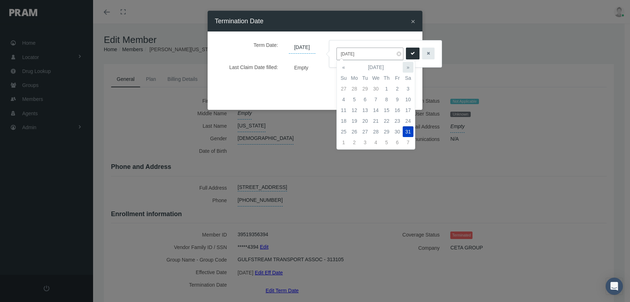
click at [410, 65] on th "»" at bounding box center [408, 67] width 11 height 11
click at [353, 139] on td "30" at bounding box center [354, 142] width 11 height 11
type input "[DATE]"
click at [411, 52] on icon "submit" at bounding box center [413, 53] width 4 height 7
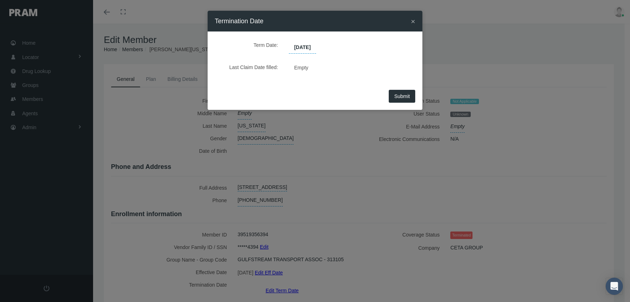
click at [398, 98] on span "Submit" at bounding box center [402, 96] width 16 height 6
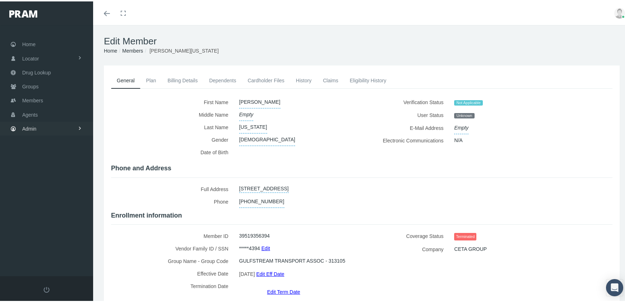
click at [24, 124] on span "Admin" at bounding box center [29, 128] width 14 height 14
click at [35, 179] on span "Group Billing" at bounding box center [43, 183] width 29 height 12
click at [59, 193] on span "Billing Activity By Group" at bounding box center [54, 198] width 53 height 12
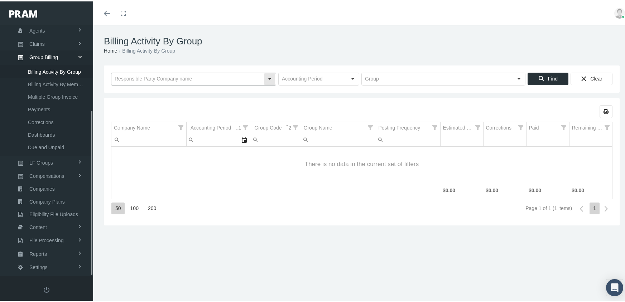
scroll to position [130, 0]
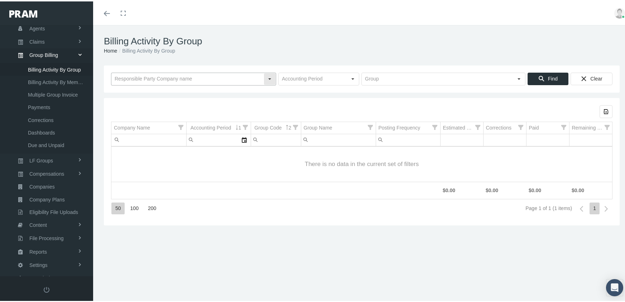
click at [145, 78] on input "text" at bounding box center [187, 78] width 152 height 12
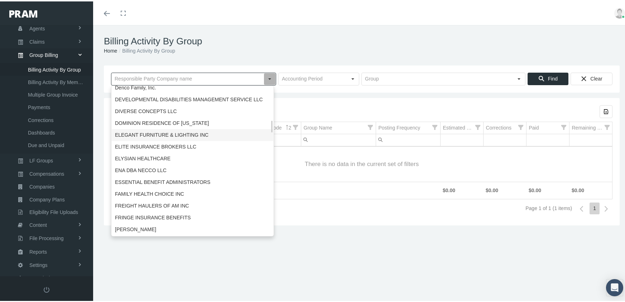
scroll to position [573, 0]
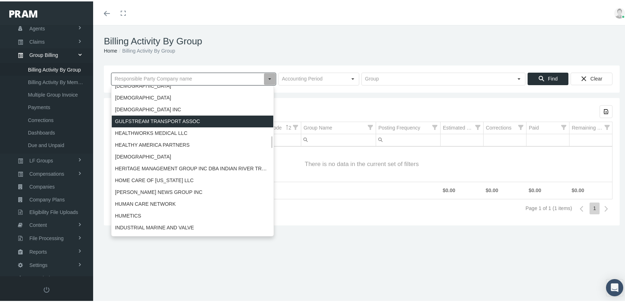
click at [164, 120] on div "GULFSTREAM TRANSPORT ASSOC" at bounding box center [192, 120] width 161 height 12
type input "GULFSTREAM TRANSPORT ASSOC"
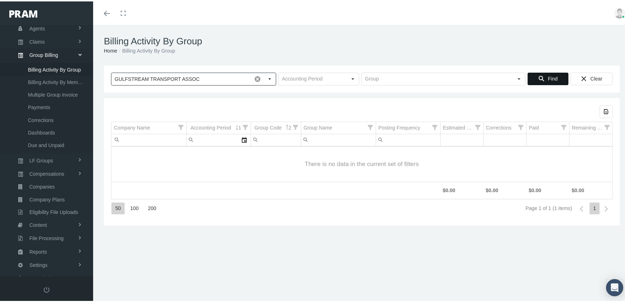
click at [532, 78] on div "Find" at bounding box center [548, 78] width 40 height 12
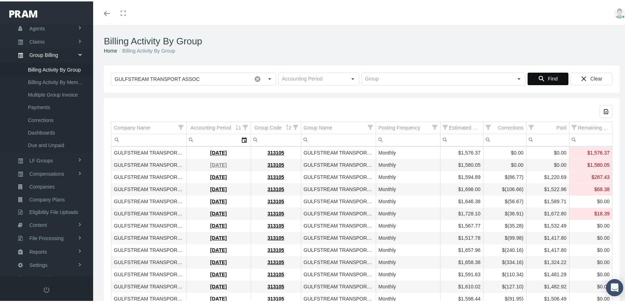
click at [216, 161] on link "[DATE]" at bounding box center [218, 164] width 16 height 6
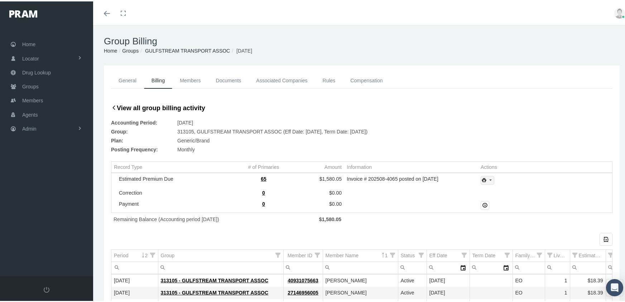
click at [488, 177] on icon "print" at bounding box center [490, 179] width 6 height 6
click at [503, 199] on div "Invoice Details" at bounding box center [507, 203] width 56 height 12
click at [439, 32] on div "Group Billing Home Groups GULFSTREAM TRANSPORT ASSOC [DATE]" at bounding box center [361, 44] width 537 height 40
click at [25, 123] on span "Admin" at bounding box center [29, 128] width 14 height 14
click at [44, 179] on span "Group Billing" at bounding box center [43, 183] width 29 height 12
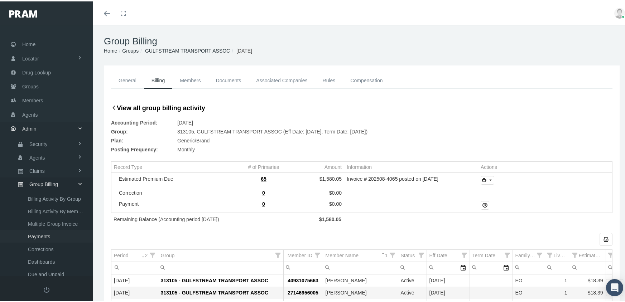
click at [43, 229] on span "Payments" at bounding box center [39, 235] width 22 height 12
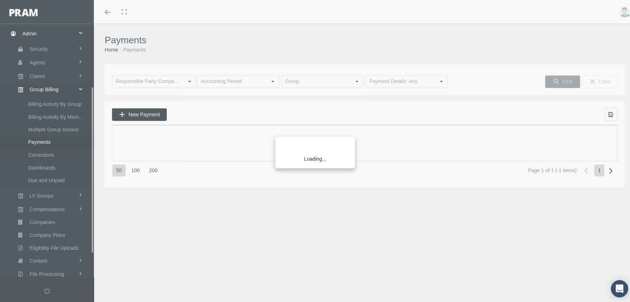
scroll to position [130, 0]
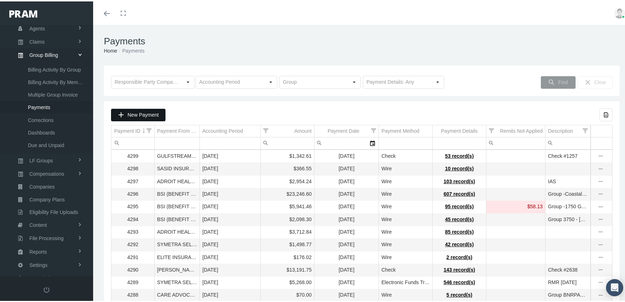
click at [144, 114] on span "New Payment" at bounding box center [142, 114] width 31 height 6
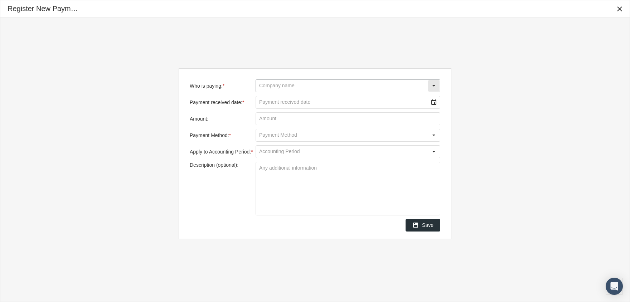
click at [307, 85] on input "Who is paying: *" at bounding box center [342, 86] width 172 height 12
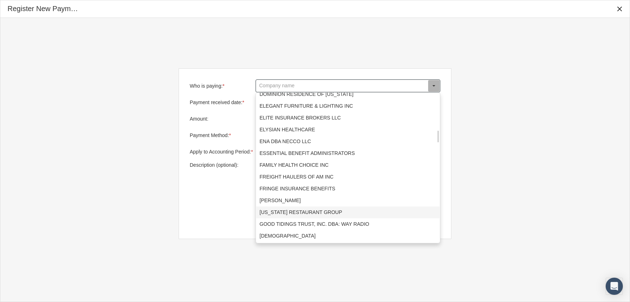
scroll to position [537, 0]
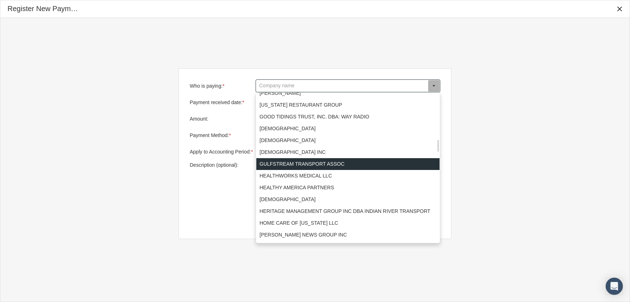
click at [302, 164] on div "GULFSTREAM TRANSPORT ASSOC" at bounding box center [347, 164] width 183 height 12
type input "GULFSTREAM TRANSPORT ASSOC"
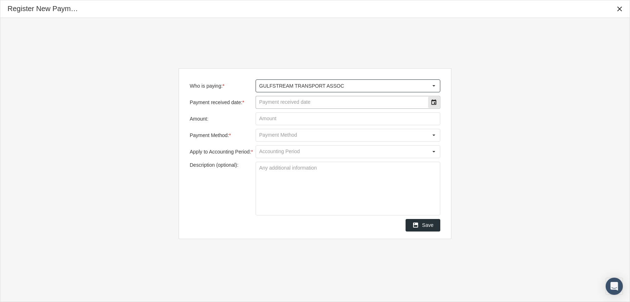
click at [431, 101] on div "Select" at bounding box center [433, 102] width 11 height 11
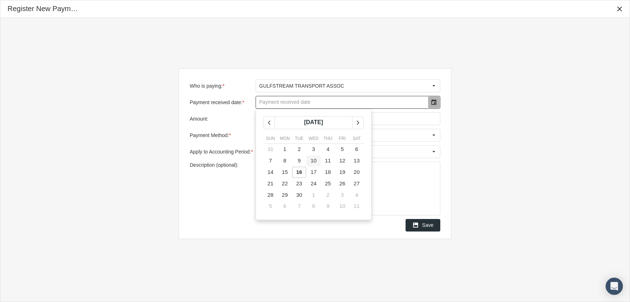
click at [314, 159] on span "10" at bounding box center [314, 161] width 6 height 6
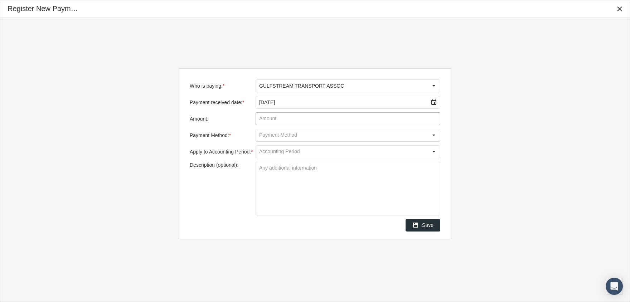
click at [285, 117] on input "Amount:" at bounding box center [348, 119] width 184 height 12
type input "$ 1,615.33"
click at [432, 131] on div "Select" at bounding box center [433, 135] width 11 height 11
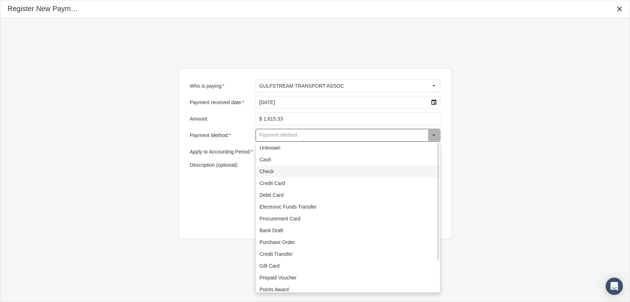
click at [264, 173] on div "Check" at bounding box center [347, 172] width 183 height 12
type input "Check"
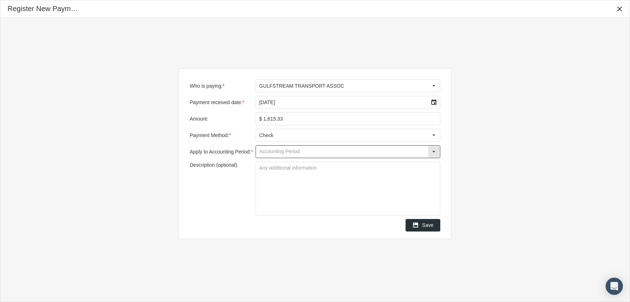
click at [292, 150] on input "Apply to Accounting Period: *" at bounding box center [342, 152] width 172 height 12
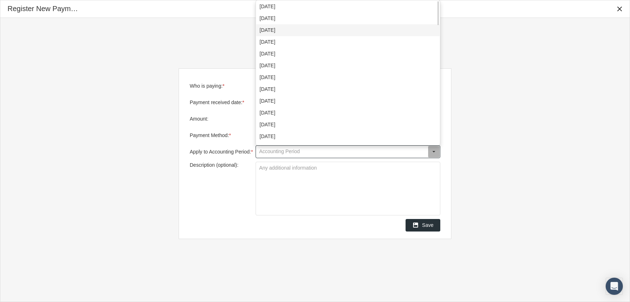
click at [278, 28] on div "August 2025" at bounding box center [347, 30] width 183 height 12
type input "August 2025"
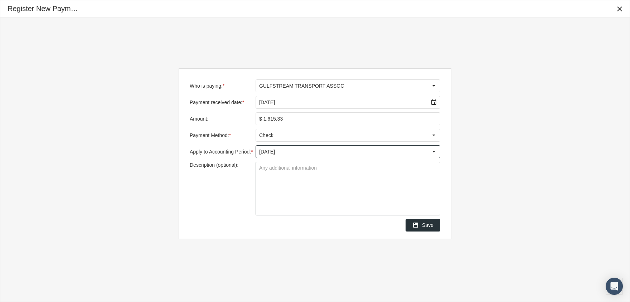
click at [282, 174] on textarea "Description (optional):" at bounding box center [348, 188] width 184 height 53
type textarea "Check #1194"
click at [417, 225] on icon "Save" at bounding box center [415, 225] width 6 height 6
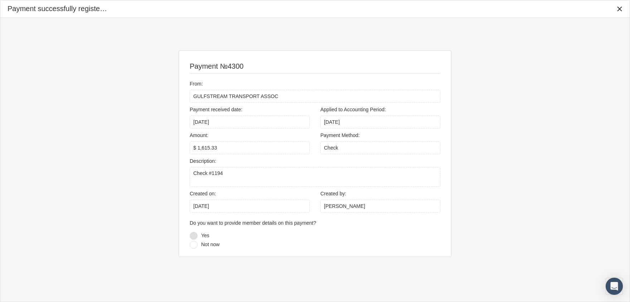
click at [194, 233] on div at bounding box center [194, 236] width 8 height 8
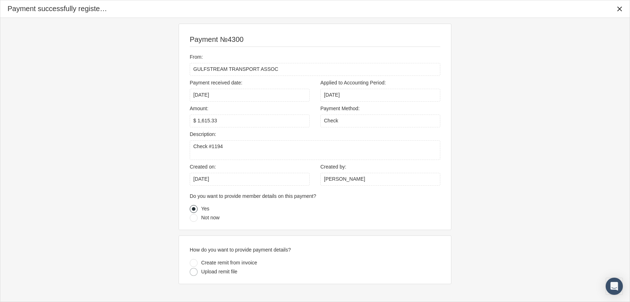
click at [193, 272] on div at bounding box center [194, 272] width 8 height 8
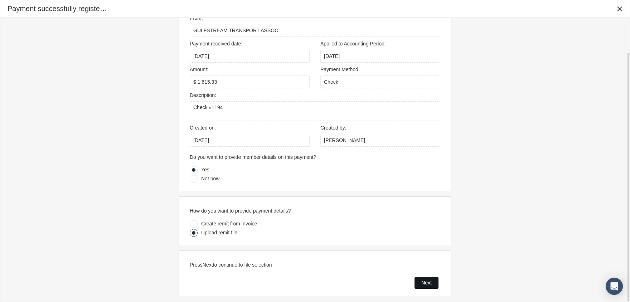
click at [425, 280] on span "Next" at bounding box center [426, 283] width 10 height 6
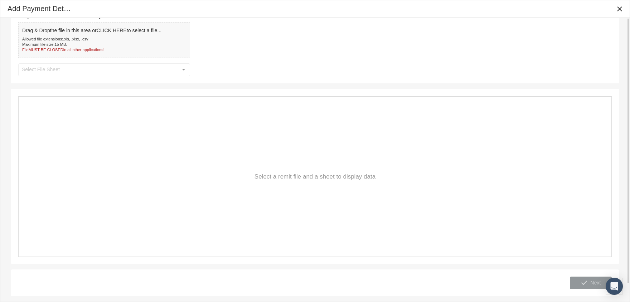
scroll to position [0, 0]
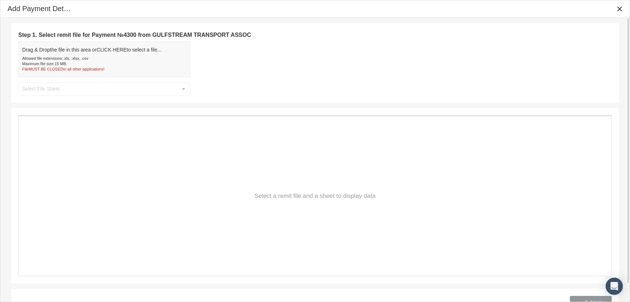
click at [86, 58] on div "Allowed file extensions: .xls, .xlsx, .csv" at bounding box center [91, 58] width 139 height 5
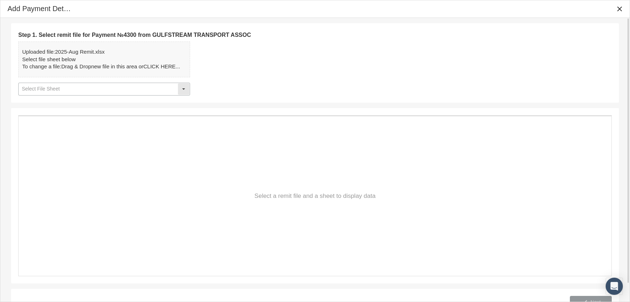
click at [184, 86] on div "Select" at bounding box center [183, 88] width 11 height 11
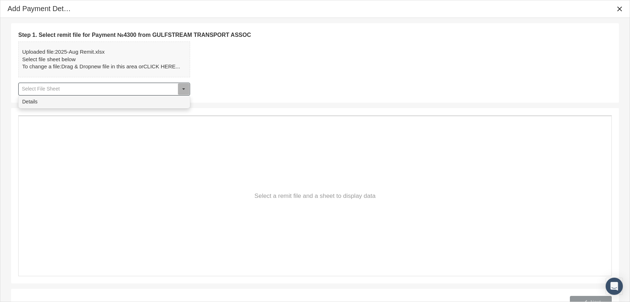
click at [102, 98] on div "Details" at bounding box center [104, 102] width 170 height 12
type input "Details"
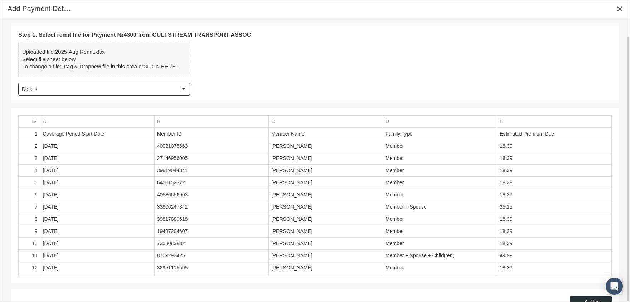
scroll to position [20, 0]
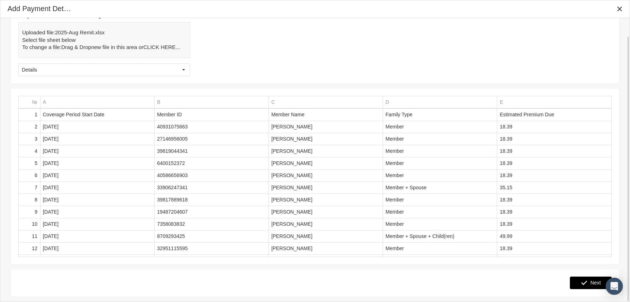
click at [589, 282] on div "Next" at bounding box center [590, 283] width 41 height 12
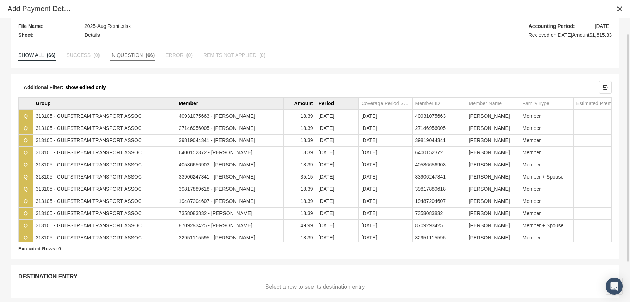
click at [120, 53] on span "IN QUESTION" at bounding box center [126, 55] width 33 height 6
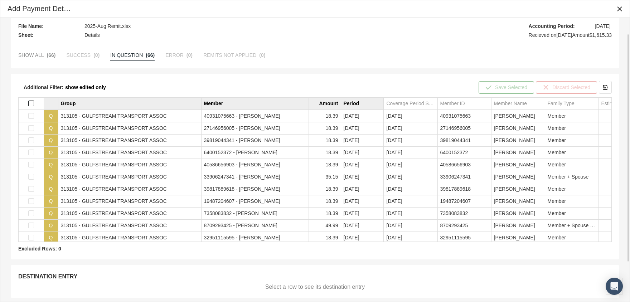
click at [30, 105] on span "Select all" at bounding box center [31, 104] width 6 height 6
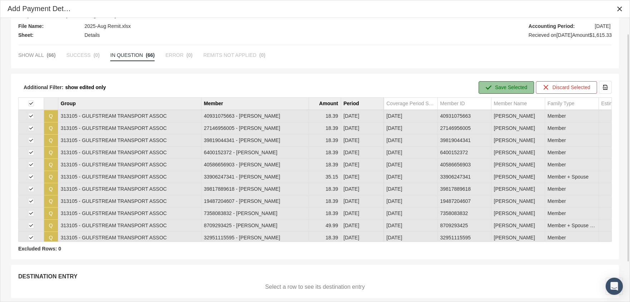
click at [510, 83] on div "Save Selected" at bounding box center [506, 88] width 55 height 12
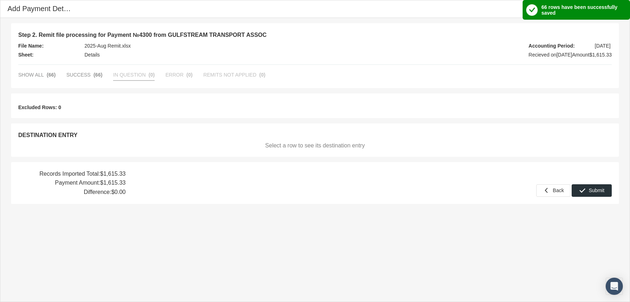
scroll to position [0, 0]
click at [582, 188] on icon "Submit" at bounding box center [582, 190] width 6 height 6
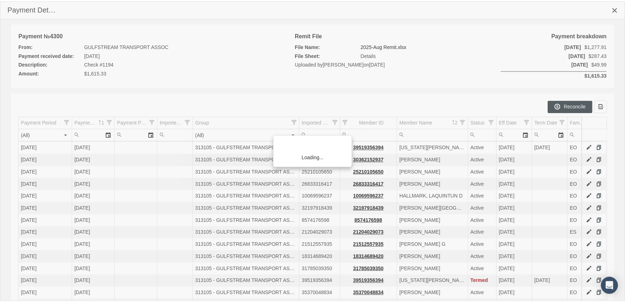
scroll to position [130, 0]
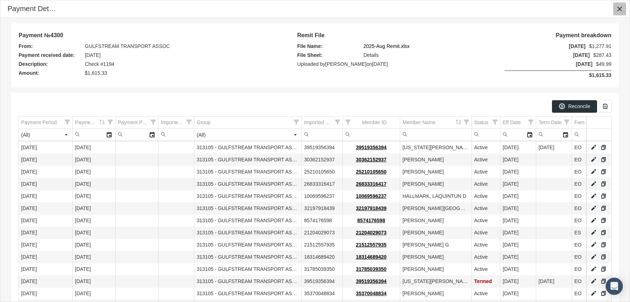
click at [622, 7] on icon "Close" at bounding box center [620, 9] width 6 height 6
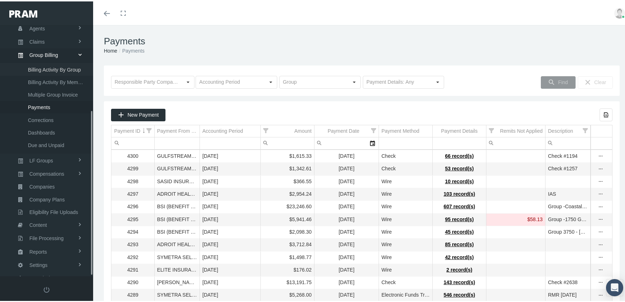
click at [43, 63] on span "Billing Activity By Group" at bounding box center [54, 68] width 53 height 12
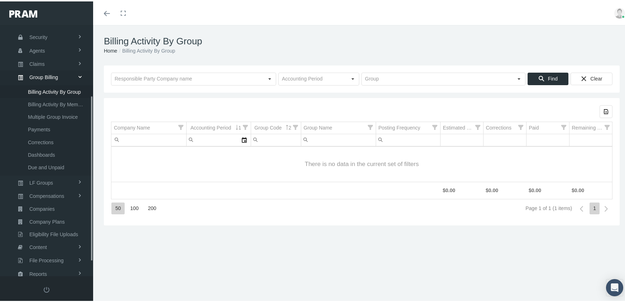
scroll to position [130, 0]
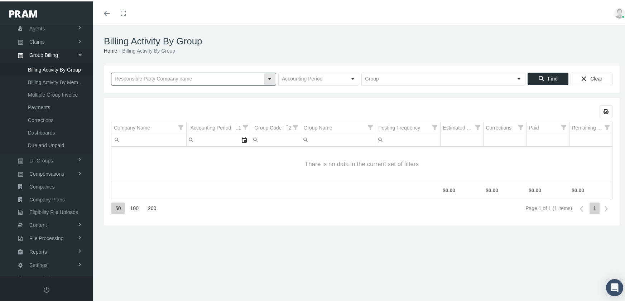
click at [141, 78] on input "text" at bounding box center [187, 78] width 152 height 12
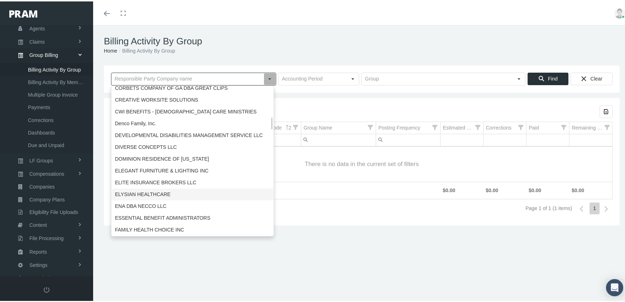
scroll to position [501, 0]
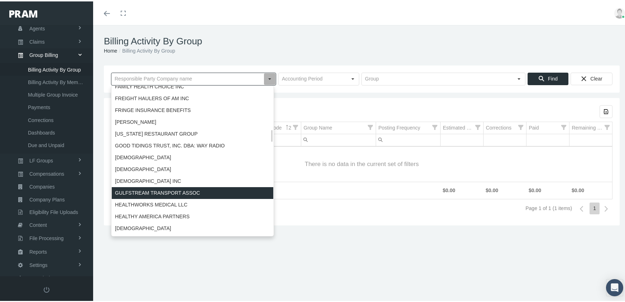
click at [187, 191] on div "GULFSTREAM TRANSPORT ASSOC" at bounding box center [192, 192] width 161 height 12
type input "GULFSTREAM TRANSPORT ASSOC"
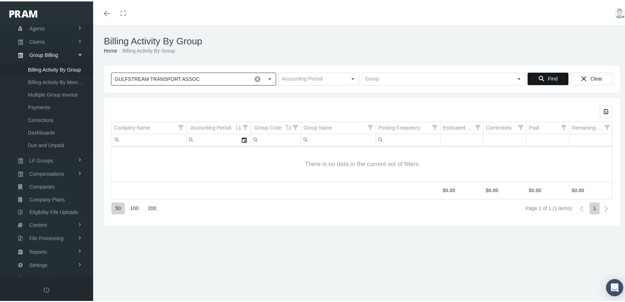
click at [538, 75] on icon "Find" at bounding box center [541, 77] width 6 height 6
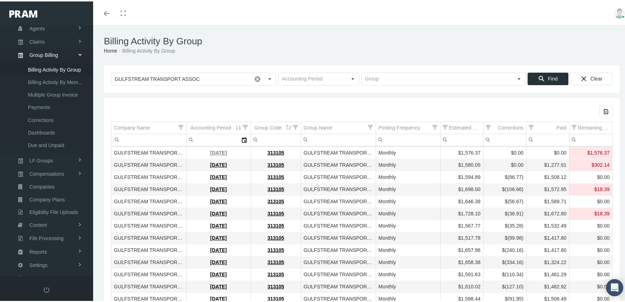
click at [210, 150] on link "[DATE]" at bounding box center [218, 152] width 16 height 6
